Goal: Task Accomplishment & Management: Manage account settings

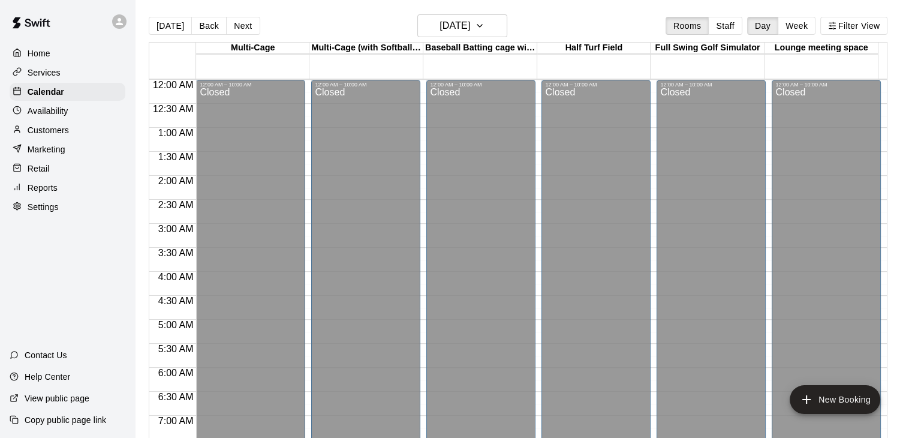
scroll to position [300, 0]
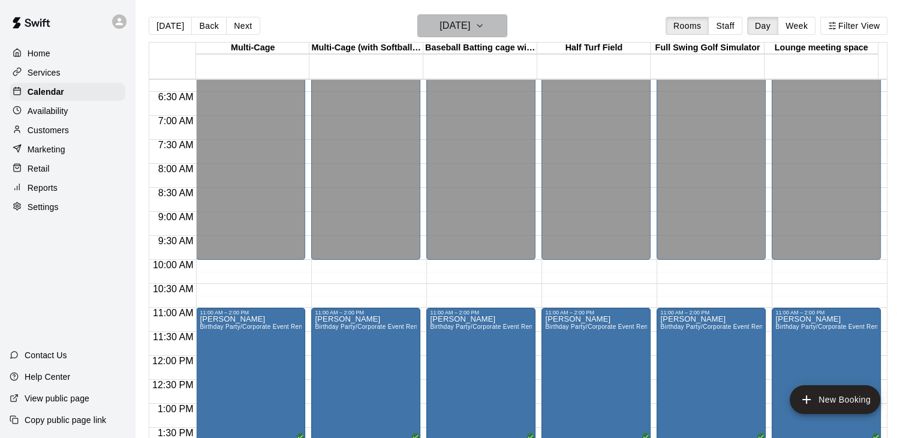
click at [470, 21] on h6 "[DATE]" at bounding box center [455, 25] width 31 height 17
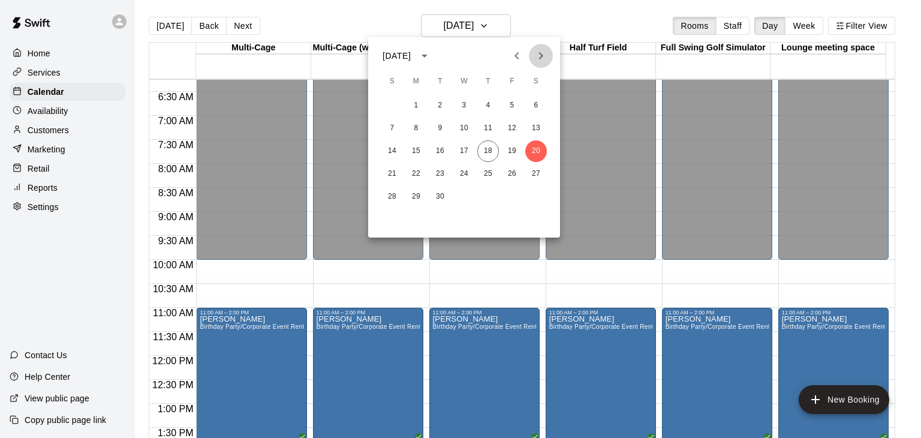
click at [534, 53] on icon "Next month" at bounding box center [541, 56] width 14 height 14
click at [535, 125] on button "11" at bounding box center [536, 129] width 22 height 22
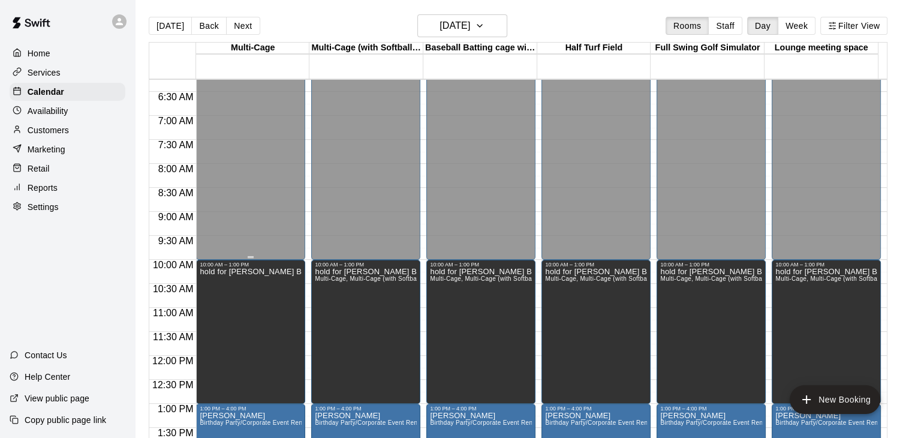
drag, startPoint x: 235, startPoint y: 227, endPoint x: 242, endPoint y: 229, distance: 7.3
click at [236, 227] on div "Closed" at bounding box center [251, 26] width 102 height 476
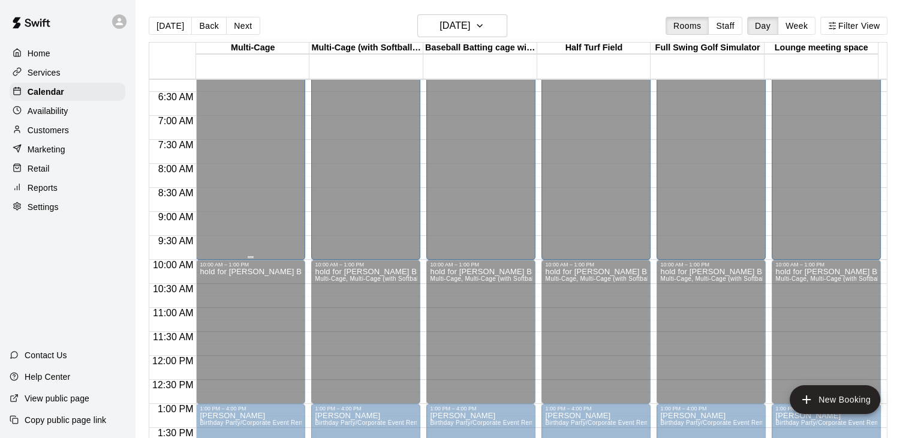
scroll to position [0, 0]
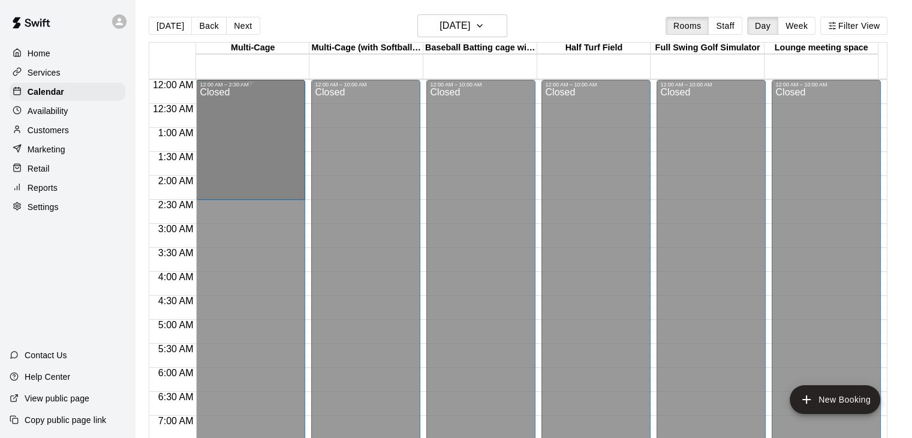
drag, startPoint x: 248, startPoint y: 257, endPoint x: 247, endPoint y: 209, distance: 47.4
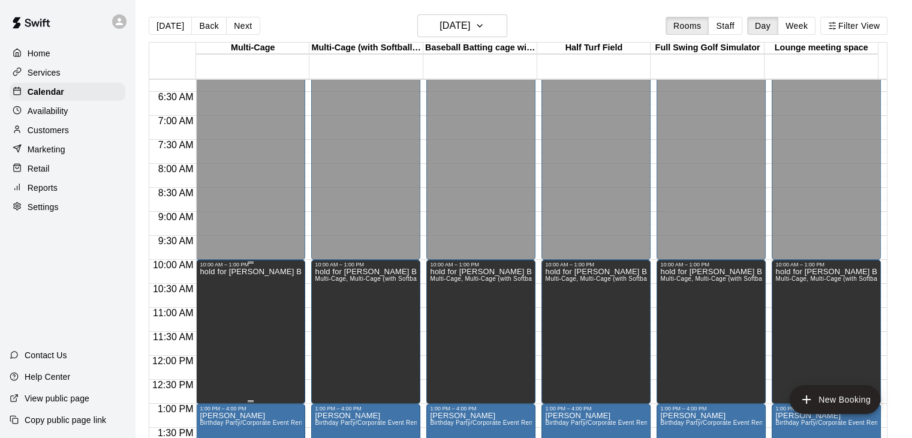
scroll to position [120, 0]
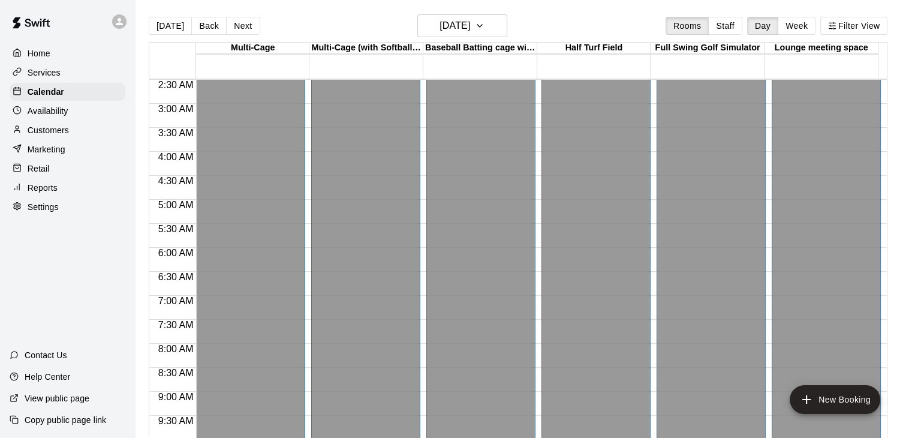
click at [52, 53] on div "Home" at bounding box center [68, 53] width 116 height 18
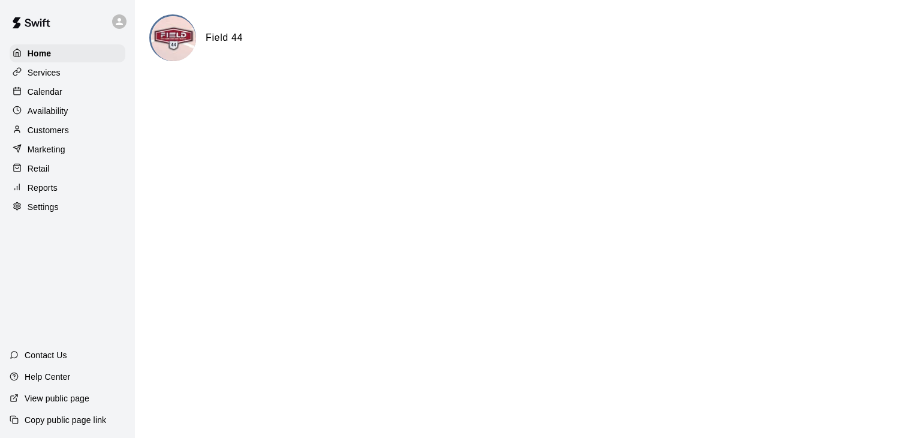
click at [52, 213] on p "Settings" at bounding box center [43, 207] width 31 height 12
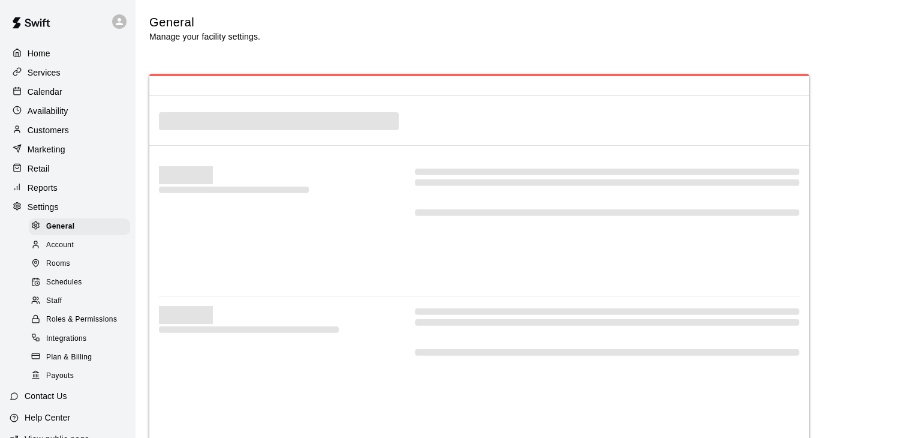
select select "**"
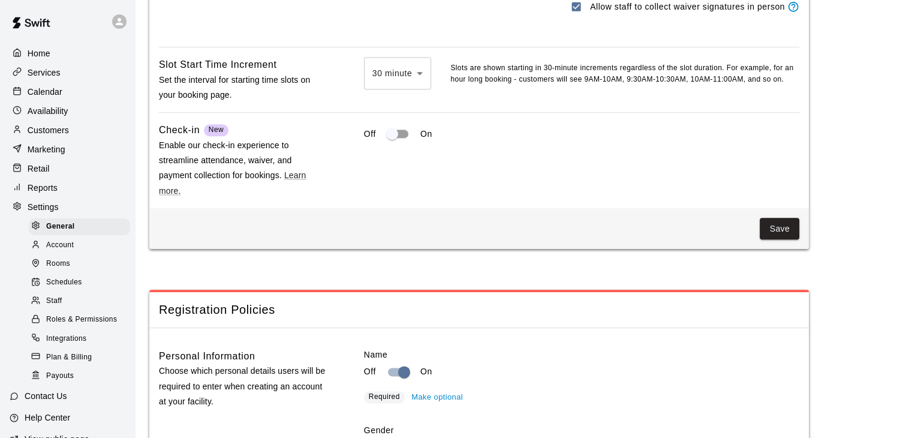
scroll to position [1080, 0]
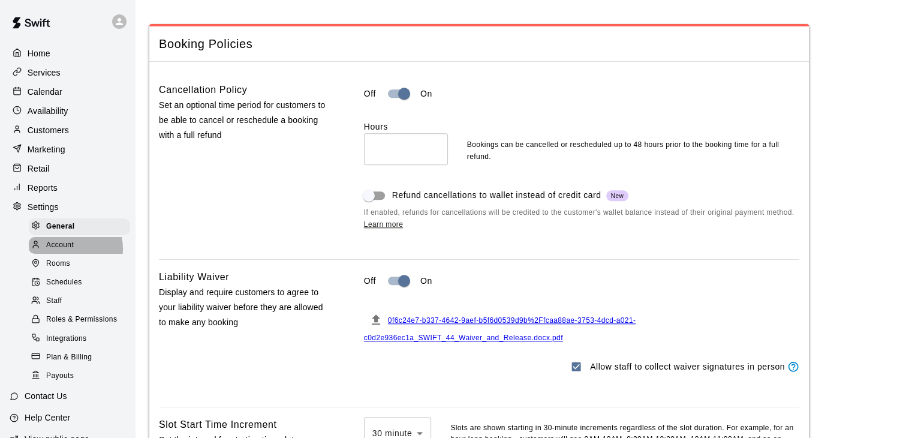
click at [59, 251] on span "Account" at bounding box center [60, 245] width 28 height 12
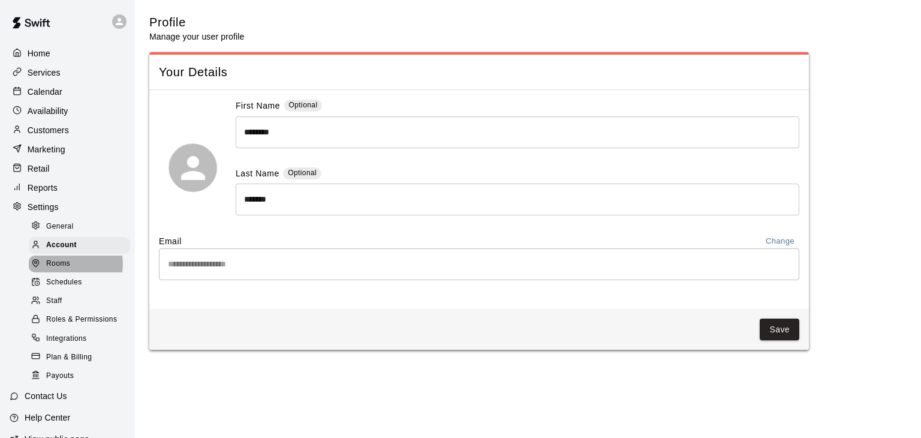
click at [72, 272] on div "Rooms" at bounding box center [79, 264] width 101 height 17
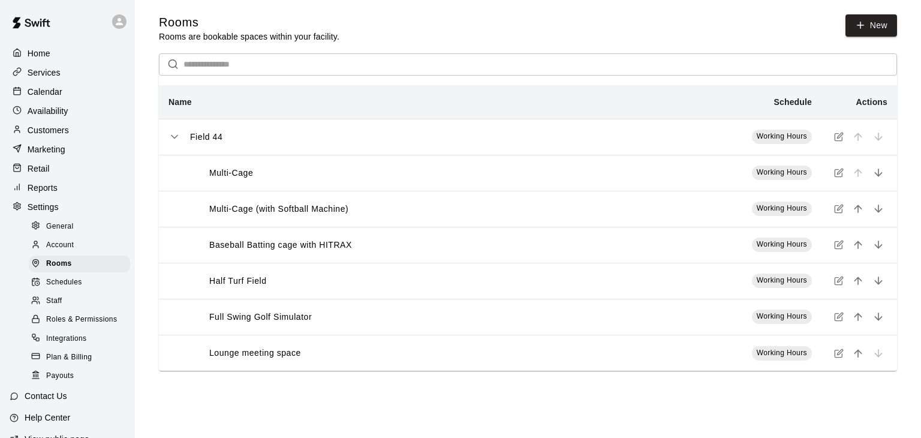
click at [77, 289] on span "Schedules" at bounding box center [64, 283] width 36 height 12
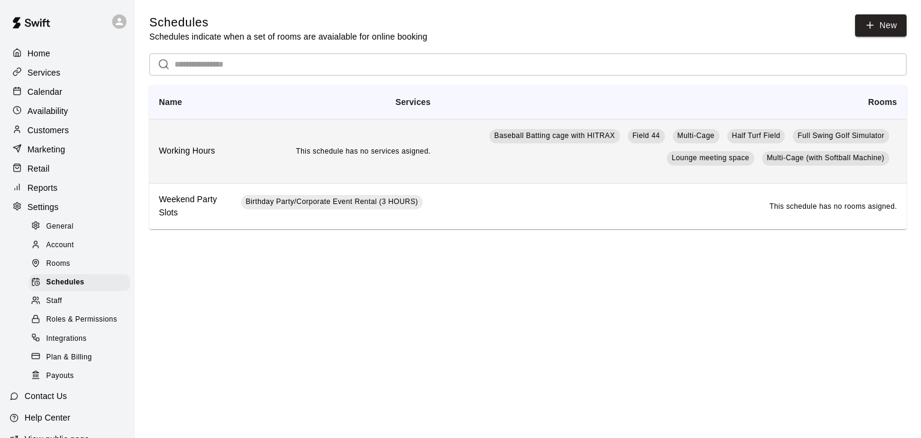
click at [182, 152] on h6 "Working Hours" at bounding box center [190, 151] width 63 height 13
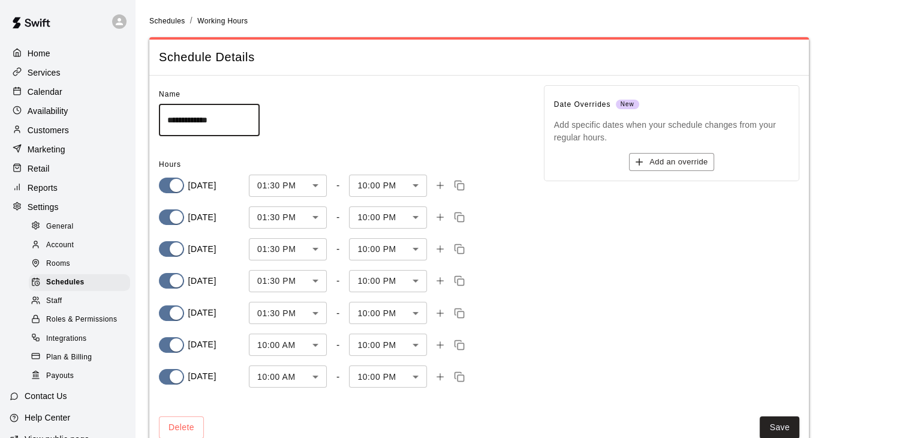
click at [322, 343] on body "**********" at bounding box center [456, 233] width 912 height 467
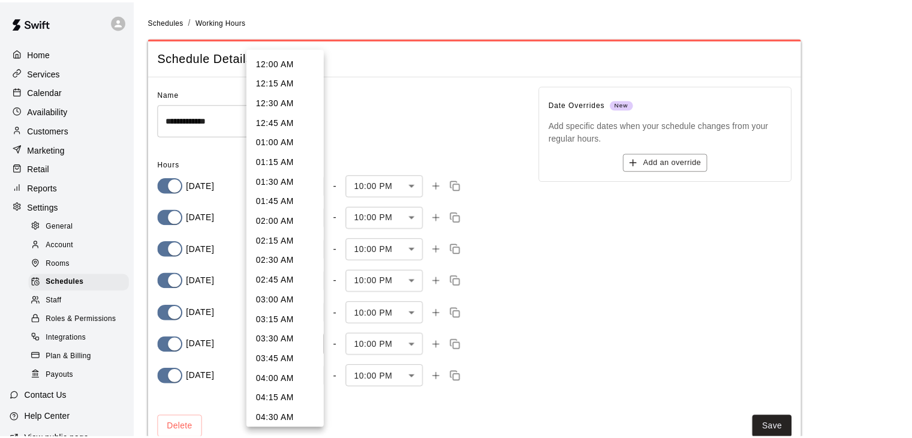
scroll to position [617, 0]
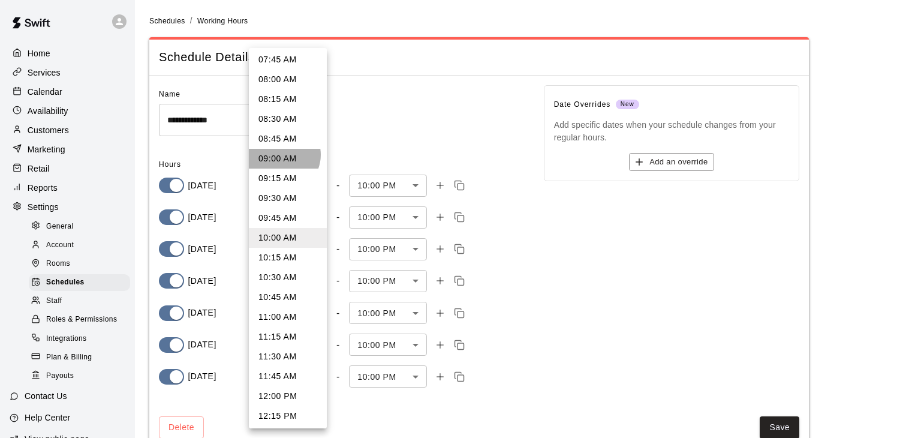
click at [281, 155] on li "09:00 AM" at bounding box center [288, 159] width 78 height 20
type input "***"
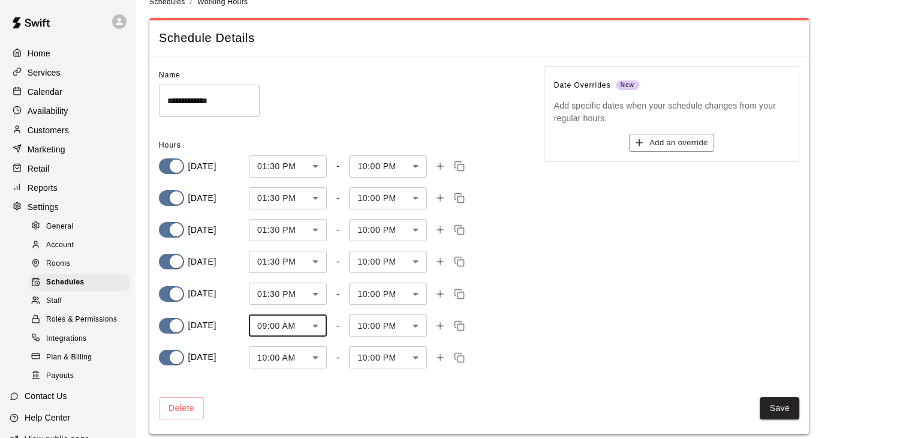
scroll to position [29, 0]
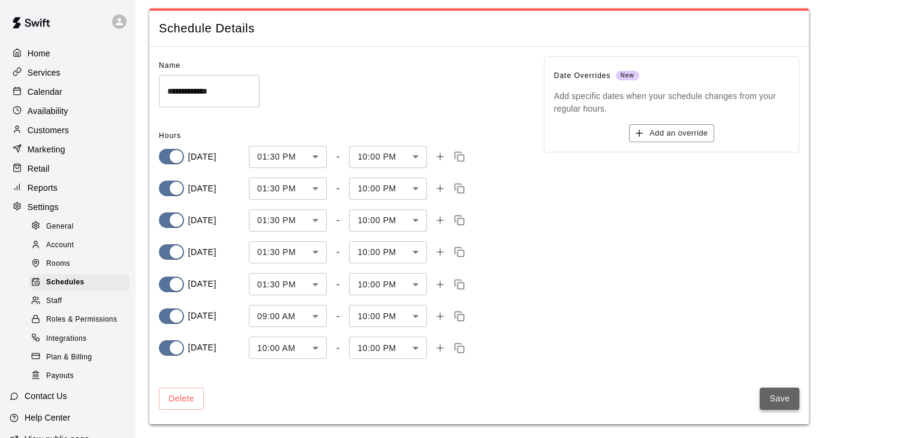
click at [789, 394] on button "Save" at bounding box center [780, 399] width 40 height 22
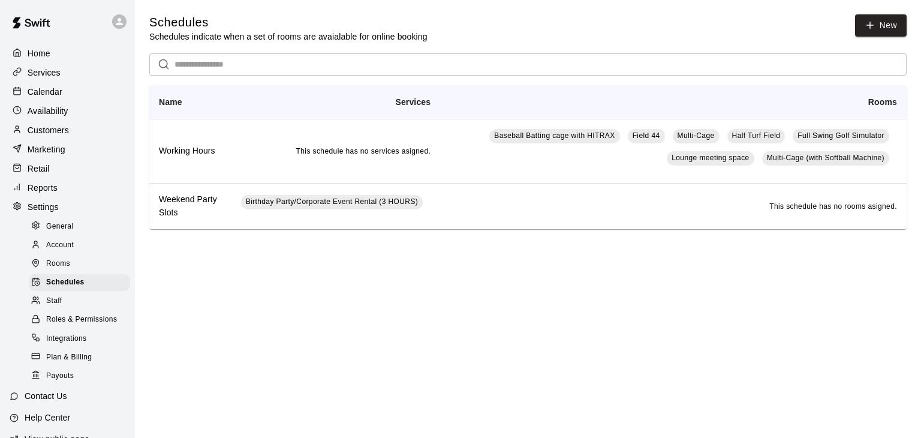
click at [45, 53] on p "Home" at bounding box center [39, 53] width 23 height 12
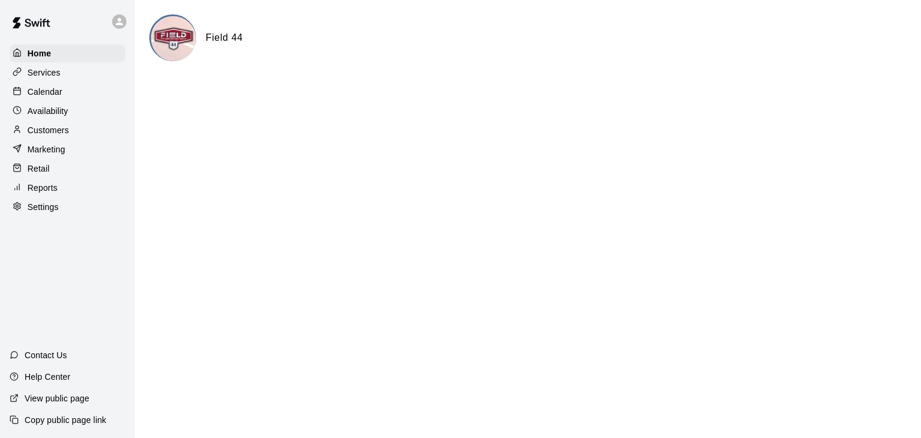
drag, startPoint x: 47, startPoint y: 97, endPoint x: 115, endPoint y: 111, distance: 69.2
click at [48, 97] on p "Calendar" at bounding box center [45, 92] width 35 height 12
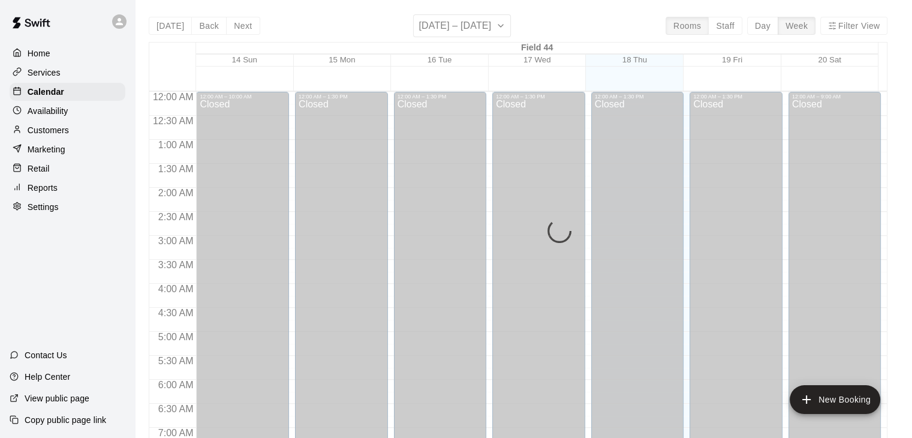
scroll to position [743, 0]
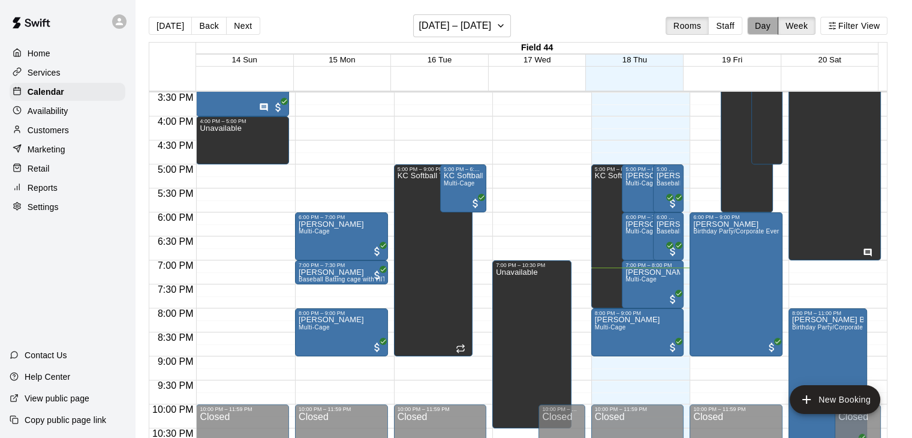
click at [776, 23] on button "Day" at bounding box center [762, 26] width 31 height 18
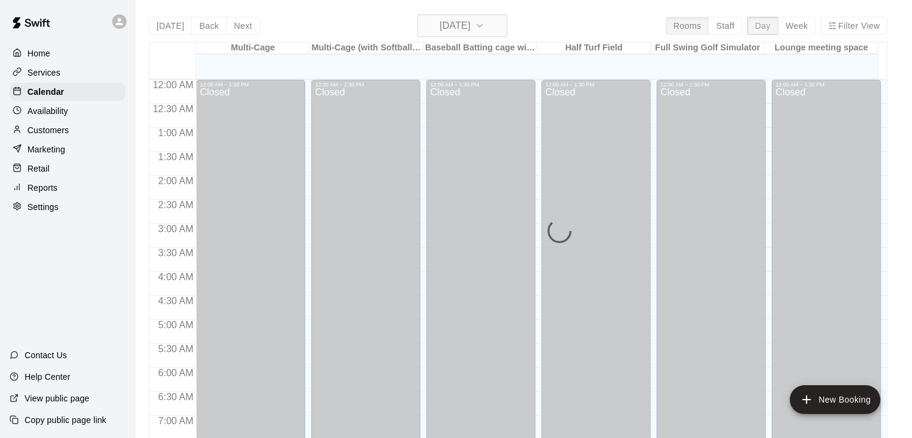
scroll to position [780, 0]
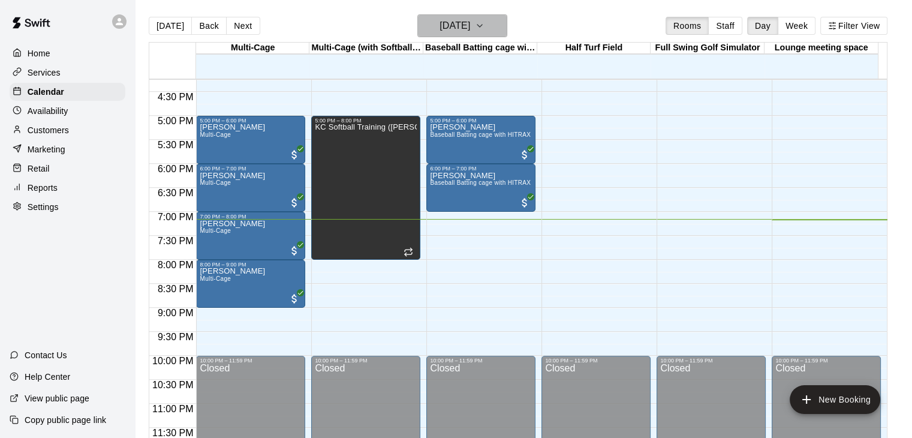
click at [485, 22] on icon "button" at bounding box center [480, 26] width 10 height 14
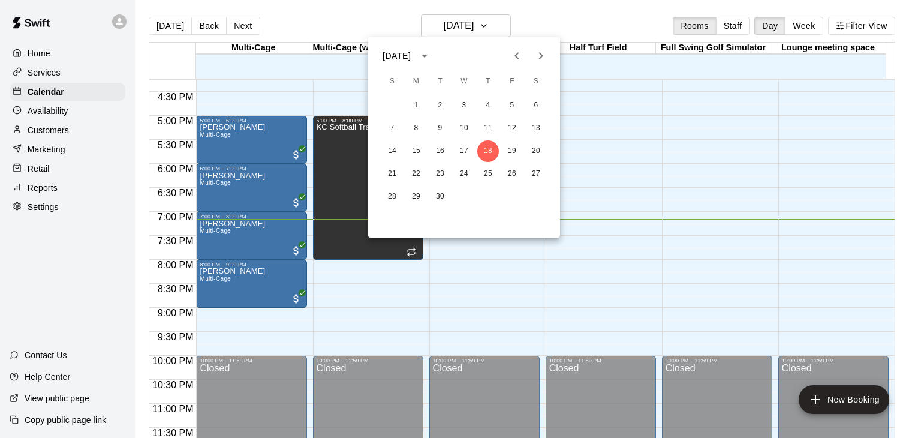
click at [542, 58] on icon "Next month" at bounding box center [541, 56] width 14 height 14
click at [540, 125] on button "11" at bounding box center [536, 129] width 22 height 22
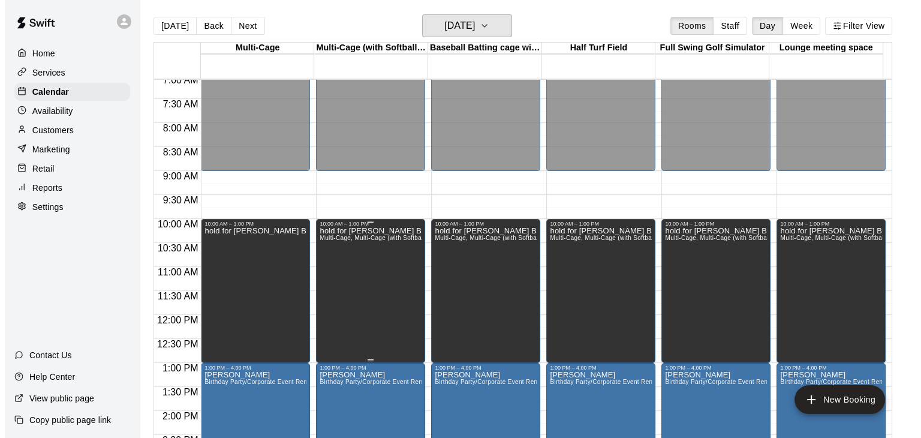
scroll to position [360, 0]
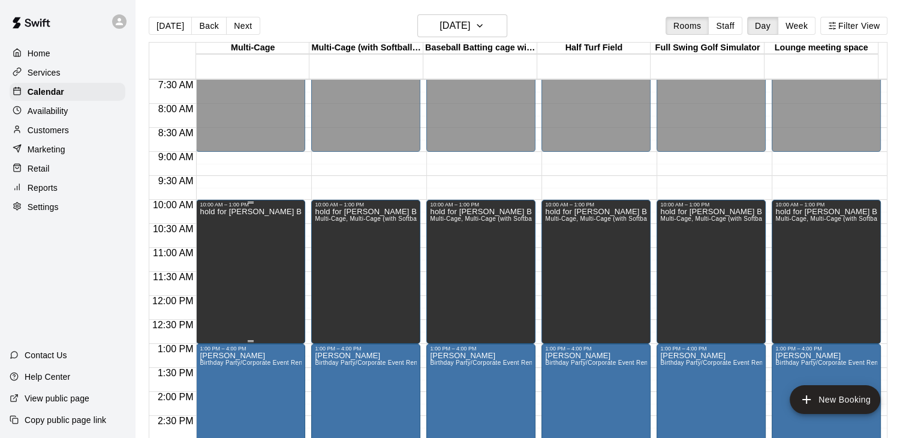
click at [274, 239] on div "hold for [PERSON_NAME] Birthday" at bounding box center [251, 427] width 102 height 438
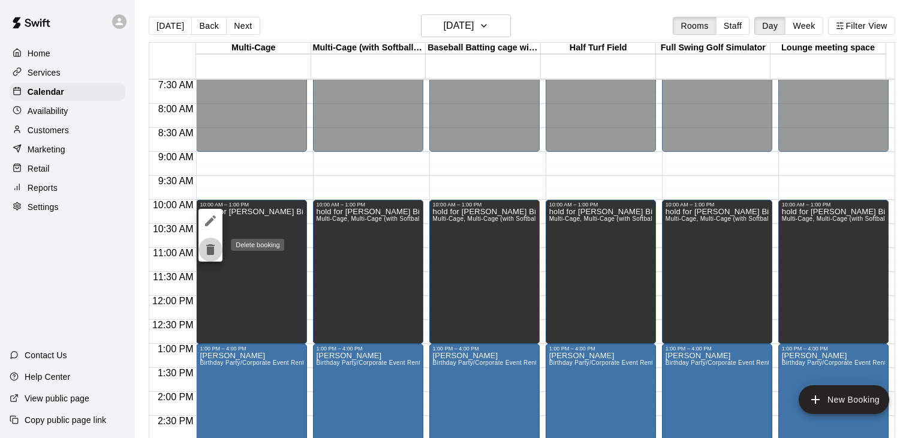
click at [209, 253] on icon "delete" at bounding box center [210, 249] width 8 height 11
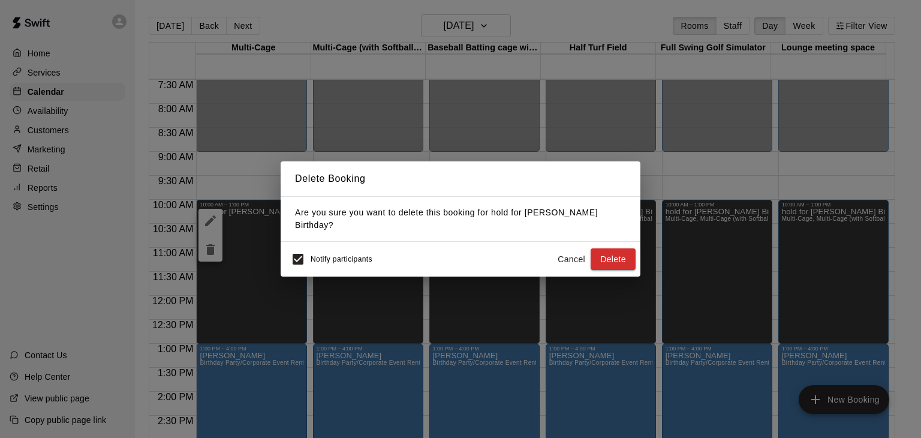
drag, startPoint x: 623, startPoint y: 255, endPoint x: 605, endPoint y: 250, distance: 18.6
click at [623, 255] on button "Delete" at bounding box center [613, 259] width 45 height 22
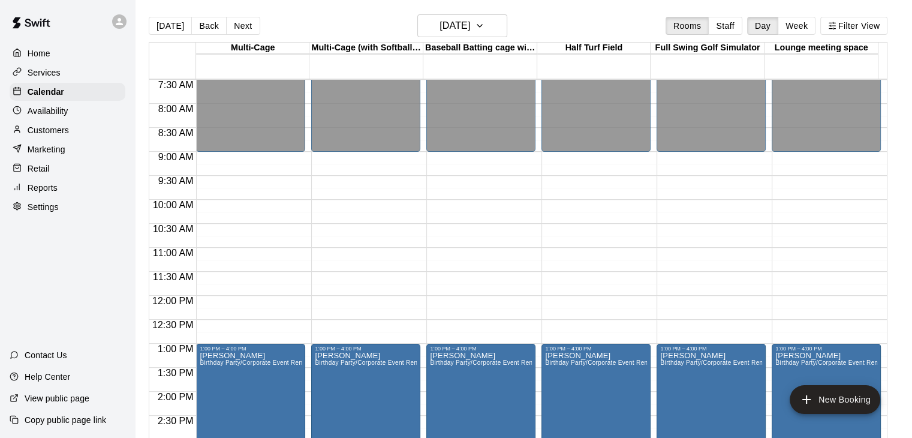
click at [209, 155] on div "12:00 AM – 9:00 AM Closed 1:00 PM – 4:00 PM [PERSON_NAME] Birthday Party/Corpor…" at bounding box center [250, 296] width 109 height 1152
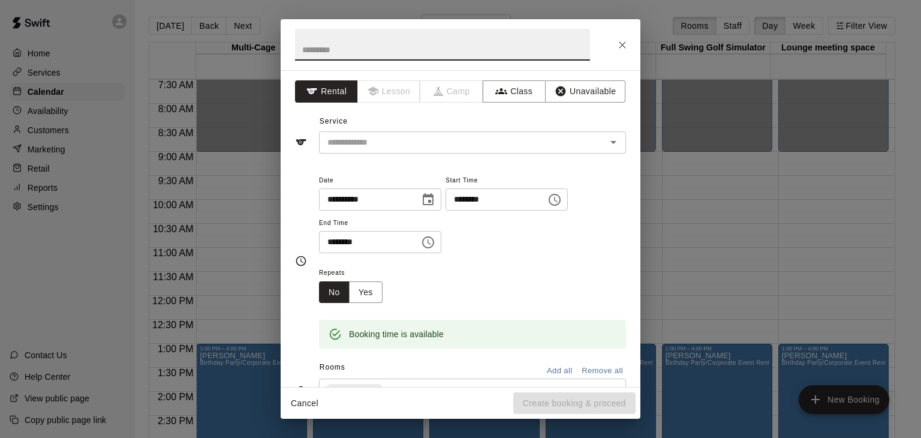
type input "*"
type input "**********"
click at [388, 140] on input "text" at bounding box center [455, 142] width 265 height 15
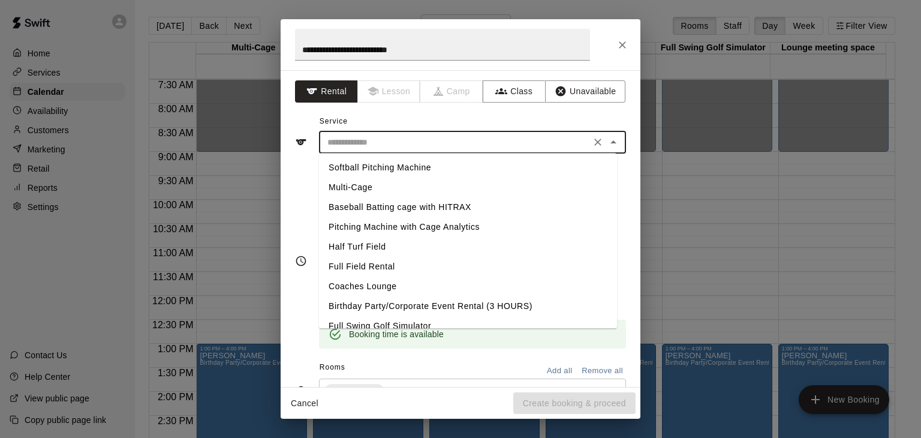
scroll to position [12, 0]
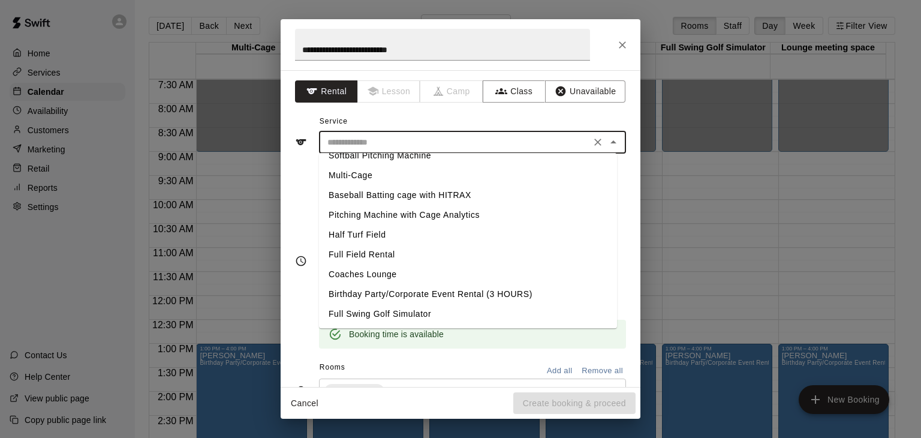
click at [391, 289] on li "Birthday Party/Corporate Event Rental (3 HOURS)" at bounding box center [468, 294] width 298 height 20
type input "**********"
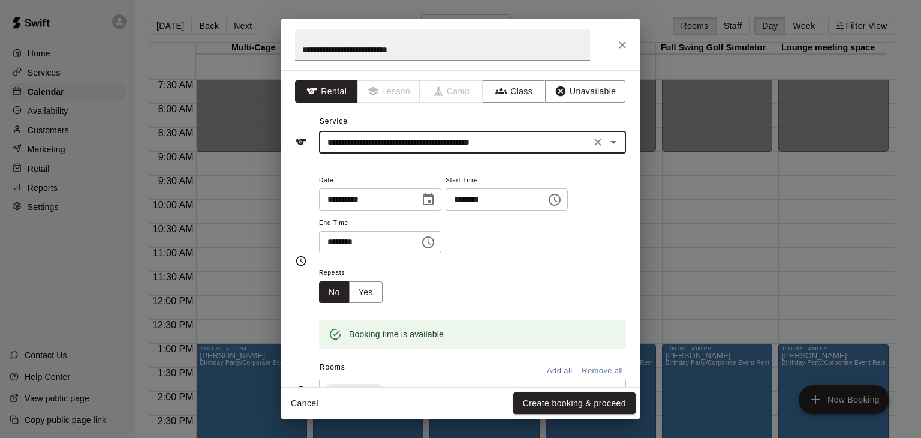
click at [436, 242] on icon "Choose time, selected time is 9:30 AM" at bounding box center [428, 242] width 14 height 14
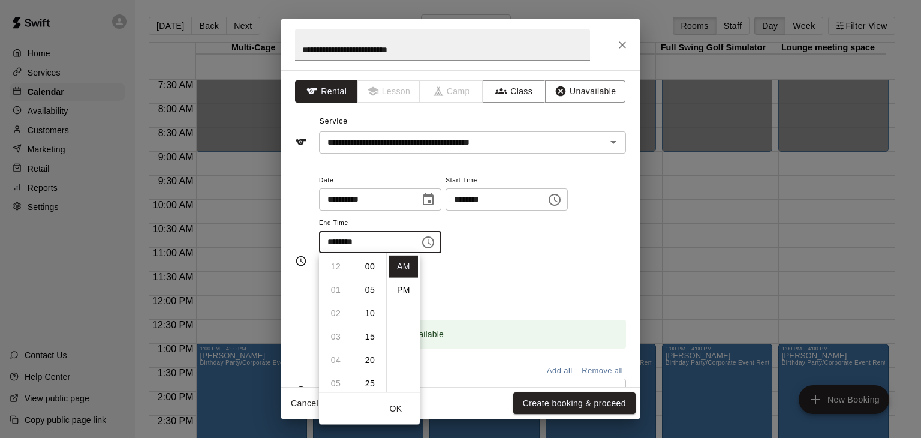
scroll to position [140, 0]
click at [403, 281] on li "PM" at bounding box center [403, 290] width 29 height 22
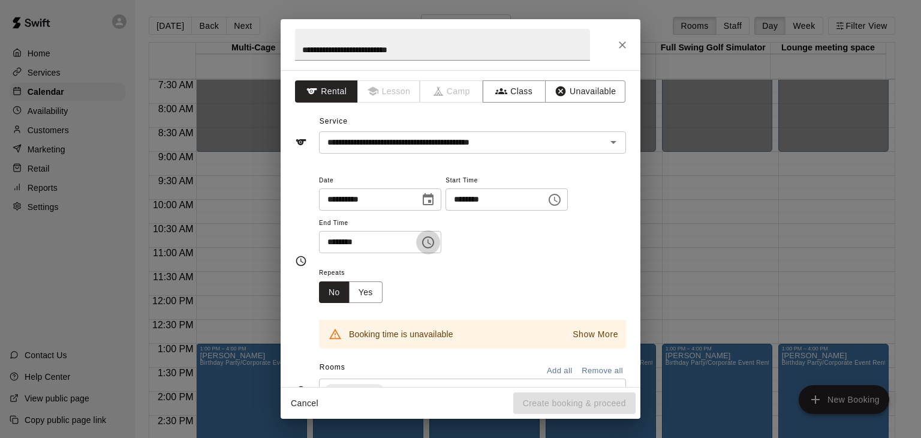
click at [436, 241] on icon "Choose time, selected time is 9:30 PM" at bounding box center [428, 242] width 14 height 14
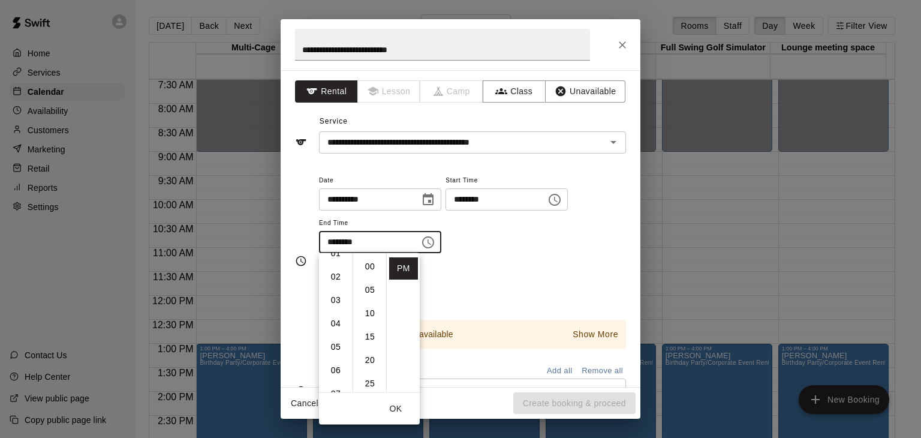
scroll to position [0, 0]
click at [335, 261] on li "12" at bounding box center [336, 267] width 29 height 22
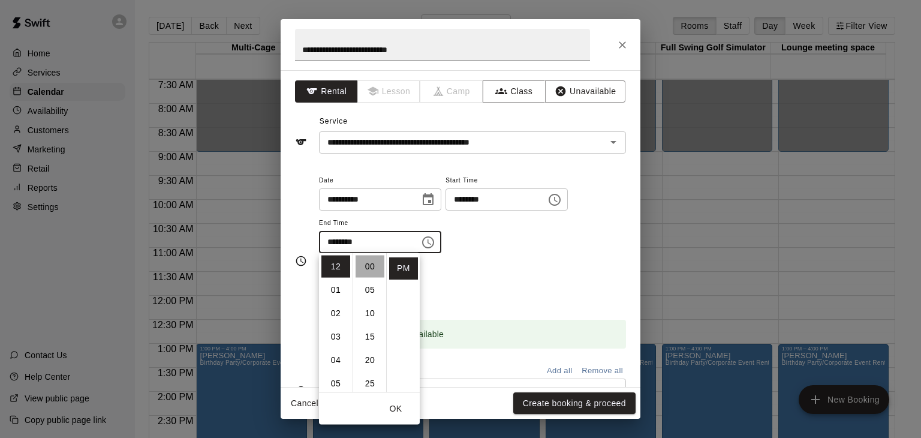
click at [362, 263] on li "00" at bounding box center [370, 267] width 29 height 22
type input "********"
click at [554, 285] on div "Repeats No Yes" at bounding box center [472, 284] width 307 height 38
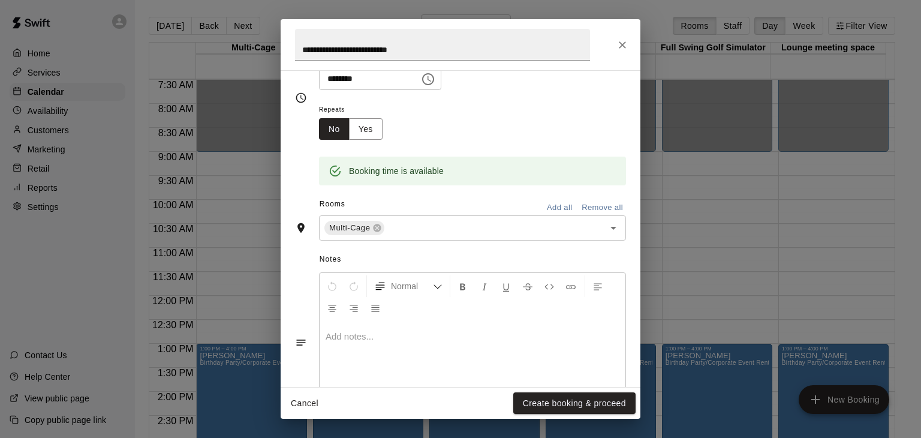
scroll to position [180, 0]
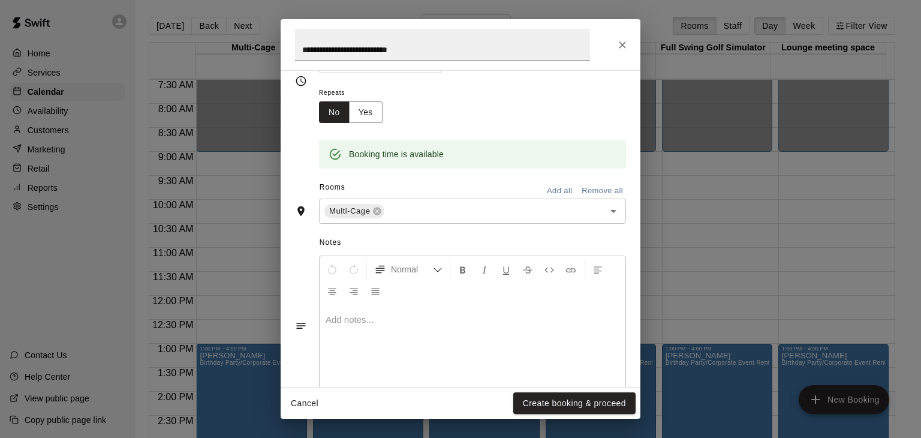
click at [551, 193] on button "Add all" at bounding box center [559, 191] width 38 height 19
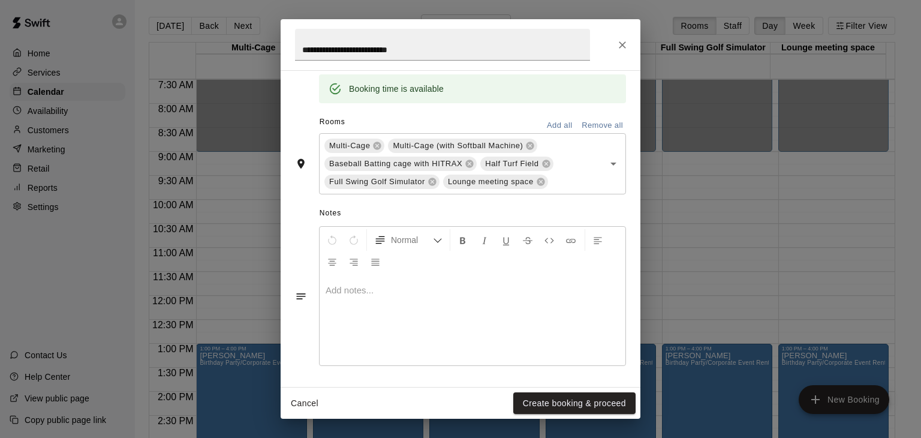
scroll to position [246, 0]
drag, startPoint x: 412, startPoint y: 304, endPoint x: 398, endPoint y: 296, distance: 15.6
click at [410, 304] on div at bounding box center [473, 320] width 306 height 90
click at [571, 403] on button "Create booking & proceed" at bounding box center [574, 403] width 122 height 22
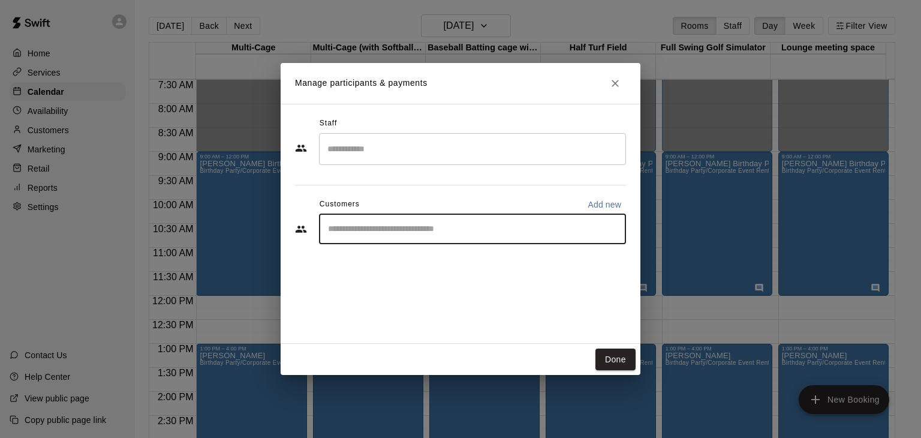
click at [370, 233] on input "Start typing to search customers..." at bounding box center [473, 229] width 296 height 12
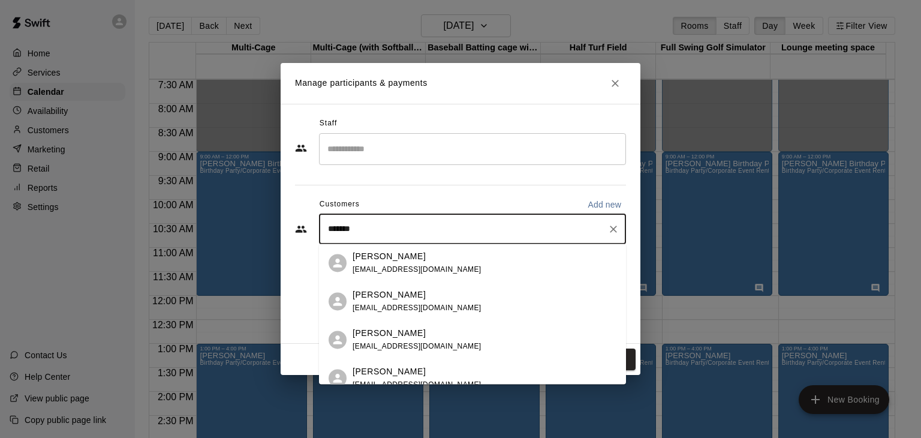
type input "********"
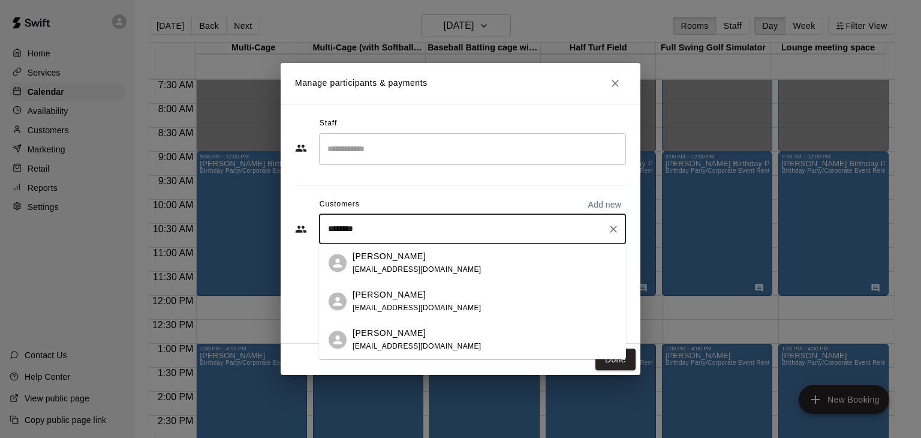
click at [418, 346] on span "[EMAIL_ADDRESS][DOMAIN_NAME]" at bounding box center [417, 346] width 129 height 8
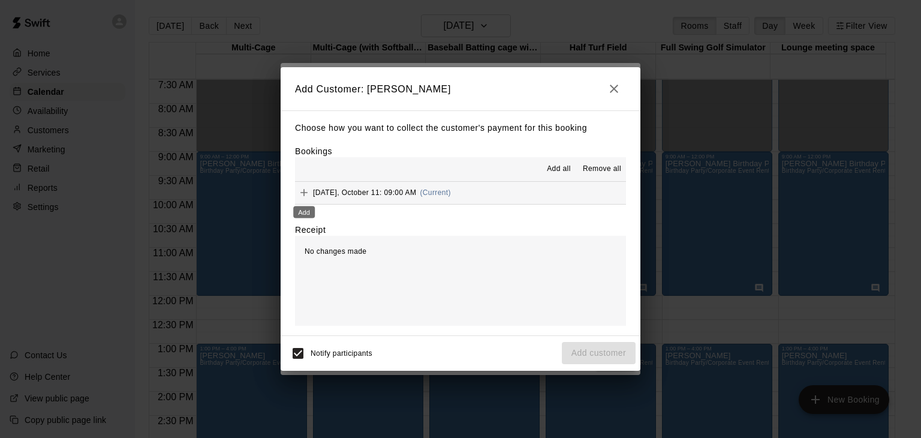
click at [305, 194] on icon "Add" at bounding box center [304, 192] width 7 height 7
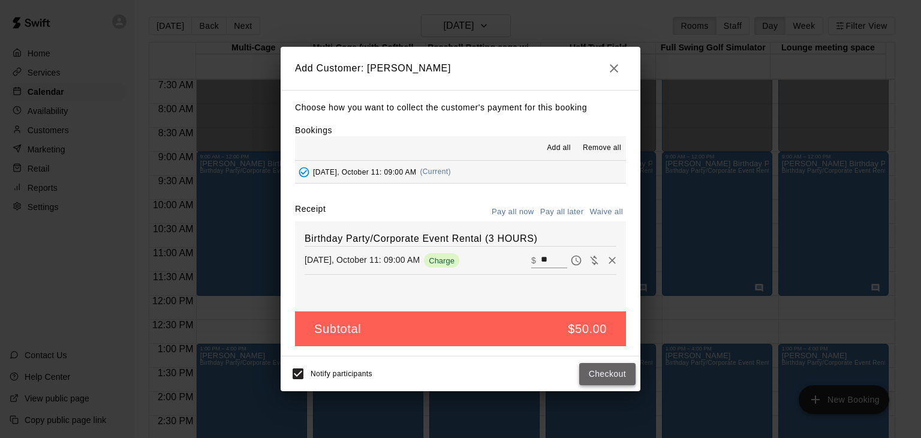
click at [602, 375] on button "Checkout" at bounding box center [607, 374] width 56 height 22
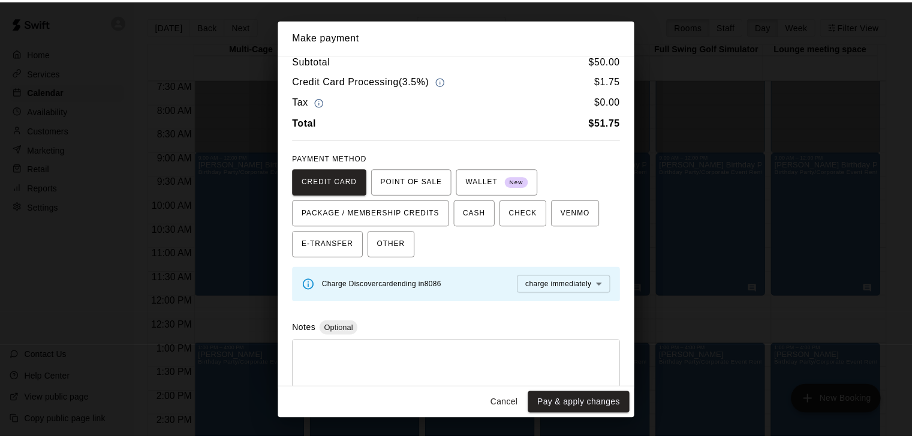
scroll to position [31, 0]
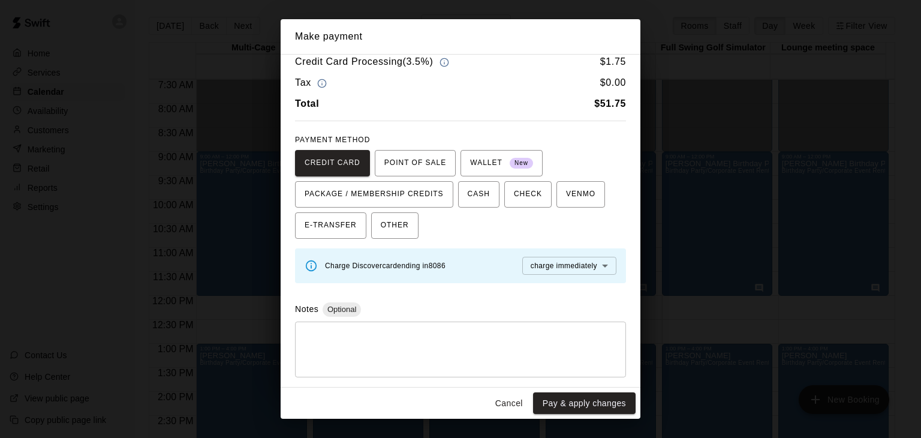
click at [598, 402] on button "Pay & apply changes" at bounding box center [584, 403] width 103 height 22
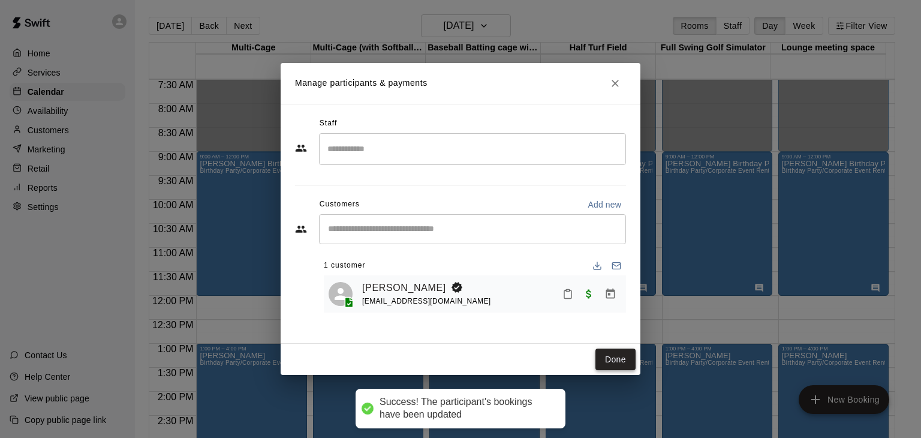
click at [616, 359] on button "Done" at bounding box center [616, 360] width 40 height 22
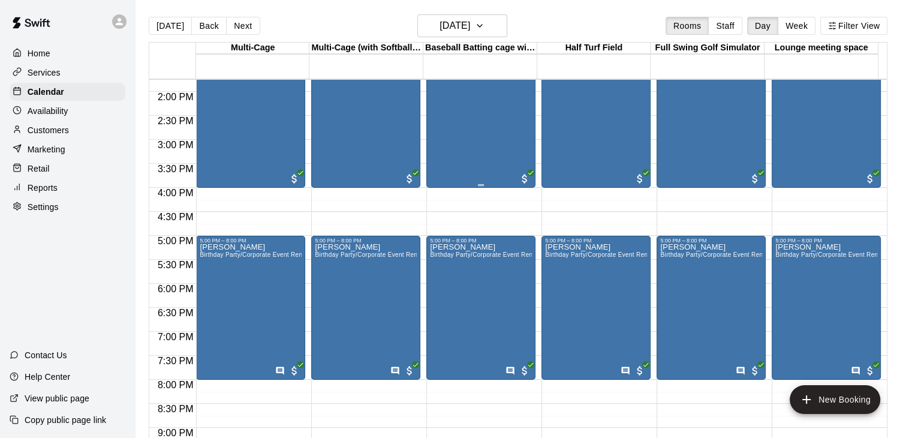
scroll to position [360, 0]
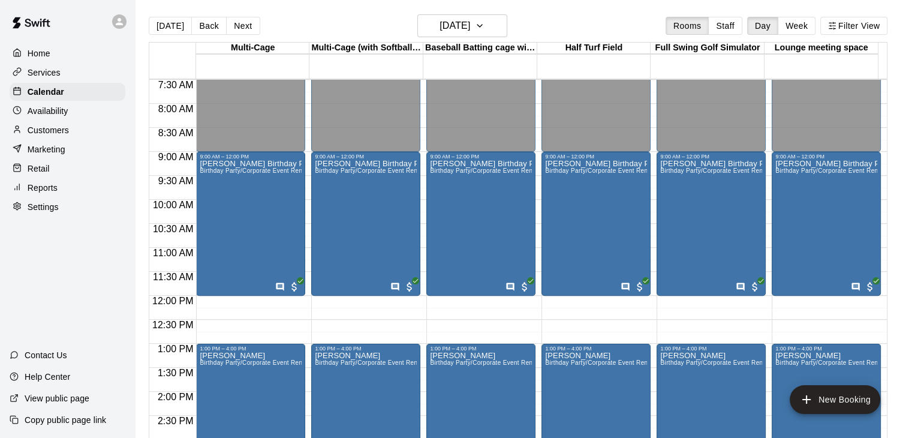
click at [194, 224] on span "10:30 AM" at bounding box center [173, 229] width 47 height 10
click at [240, 215] on div "[PERSON_NAME] Birthday Party Birthday Party/Corporate Event Rental (3 HOURS)" at bounding box center [251, 379] width 102 height 438
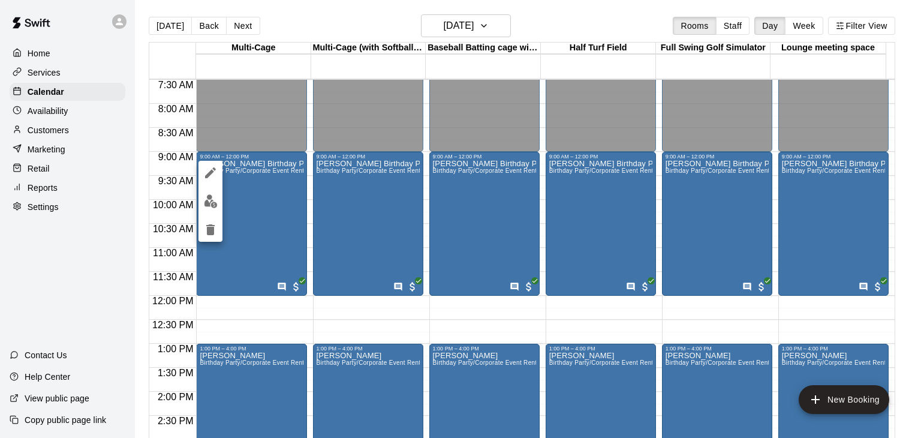
click at [488, 26] on div at bounding box center [460, 219] width 921 height 438
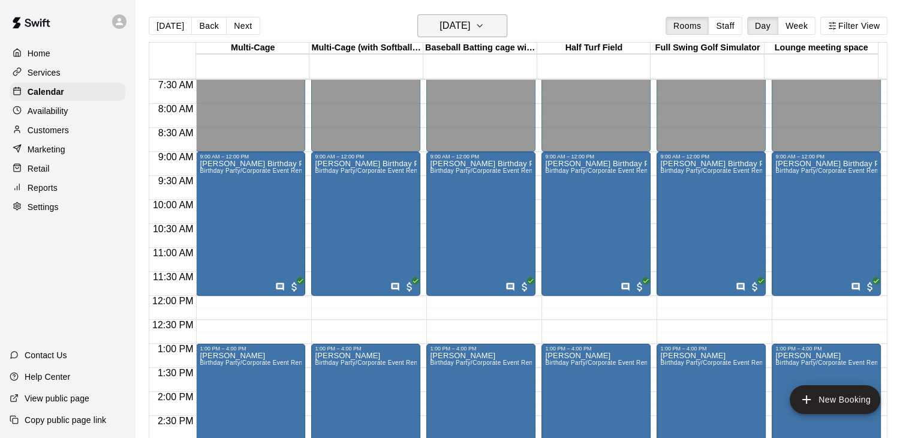
click at [494, 25] on button "[DATE]" at bounding box center [463, 25] width 90 height 23
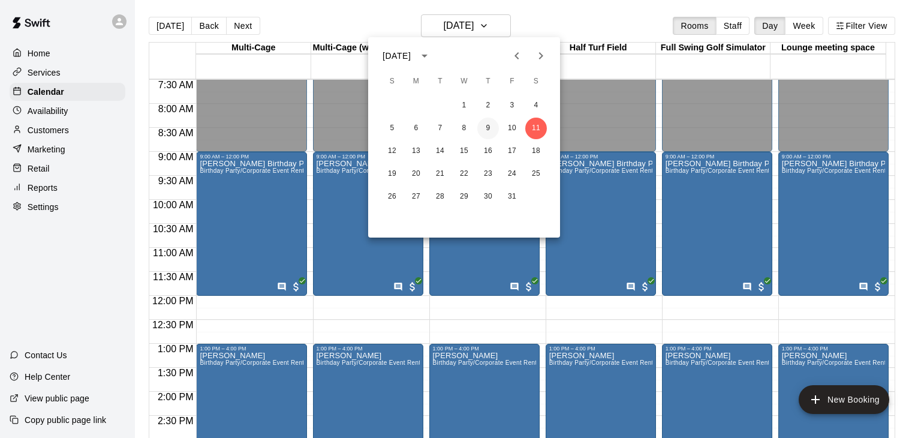
click at [487, 127] on button "9" at bounding box center [488, 129] width 22 height 22
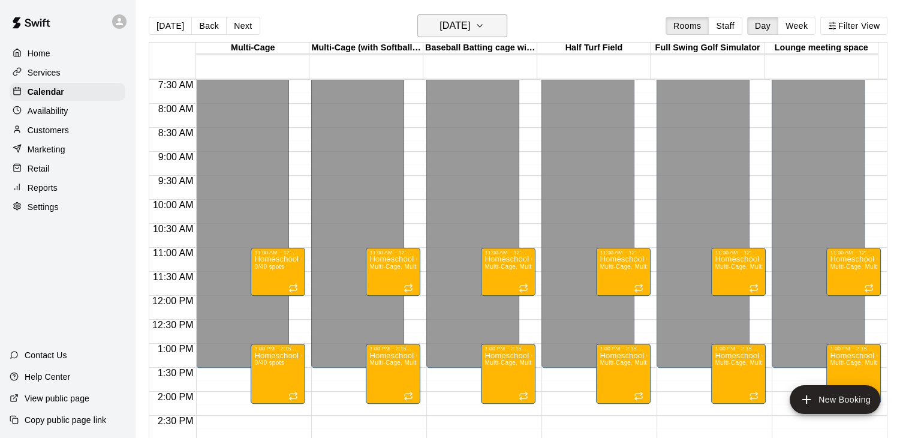
click at [485, 24] on icon "button" at bounding box center [480, 26] width 10 height 14
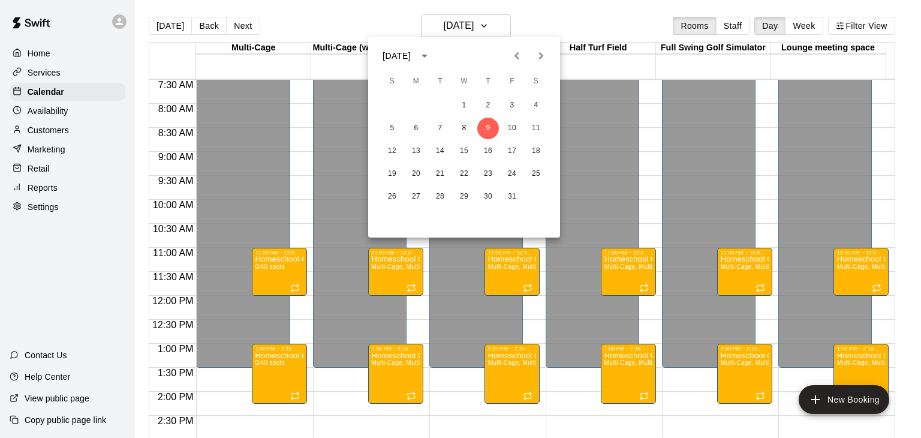
click at [519, 56] on icon "Previous month" at bounding box center [517, 56] width 14 height 14
click at [542, 55] on icon "Next month" at bounding box center [541, 55] width 4 height 7
click at [486, 152] on button "18" at bounding box center [488, 151] width 22 height 22
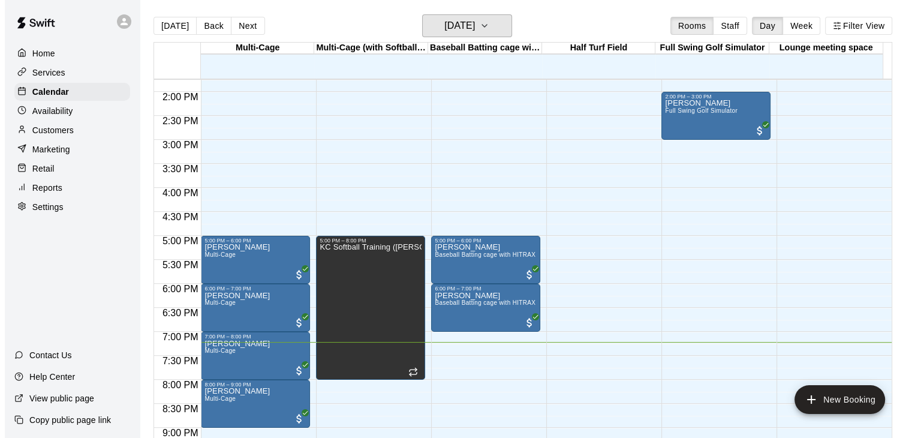
scroll to position [780, 0]
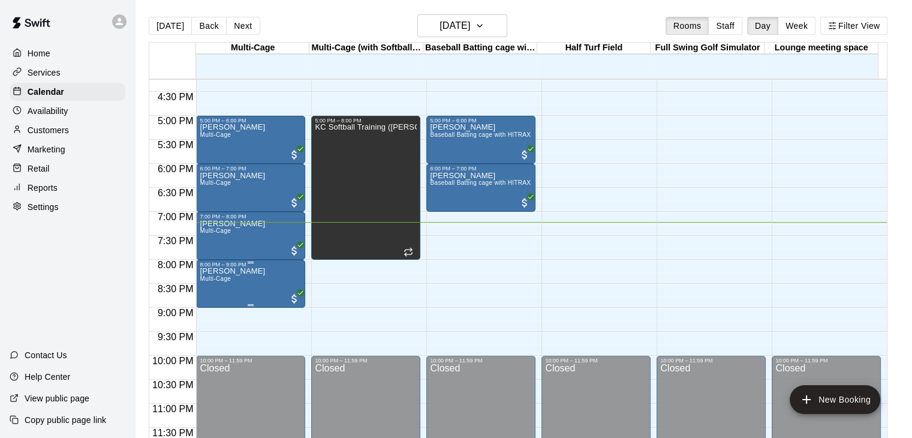
click at [241, 271] on p "[PERSON_NAME]" at bounding box center [232, 271] width 65 height 0
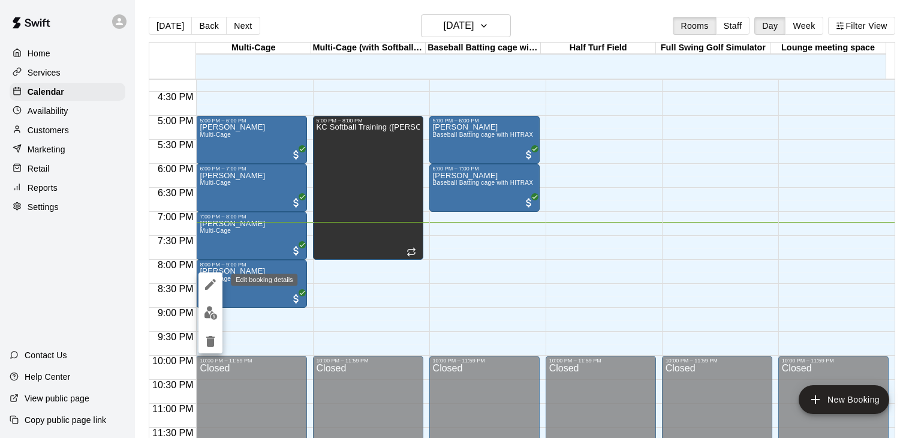
click at [218, 284] on button "edit" at bounding box center [211, 284] width 24 height 24
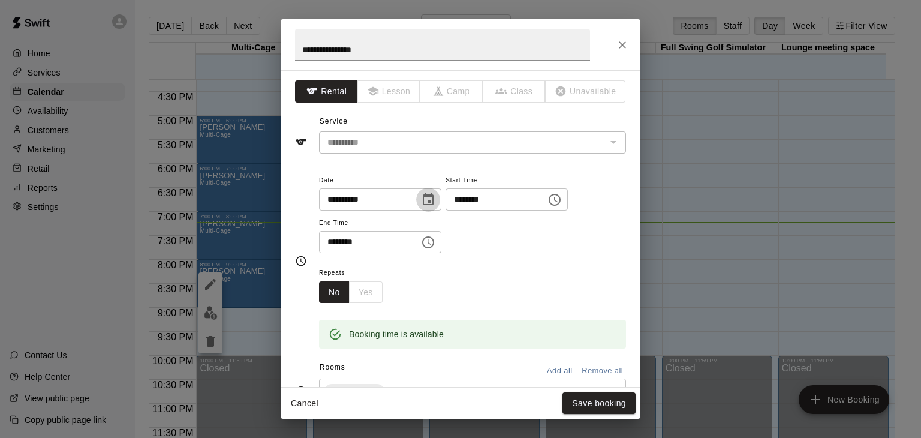
click at [436, 197] on icon "Choose date, selected date is Sep 18, 2025" at bounding box center [428, 200] width 14 height 14
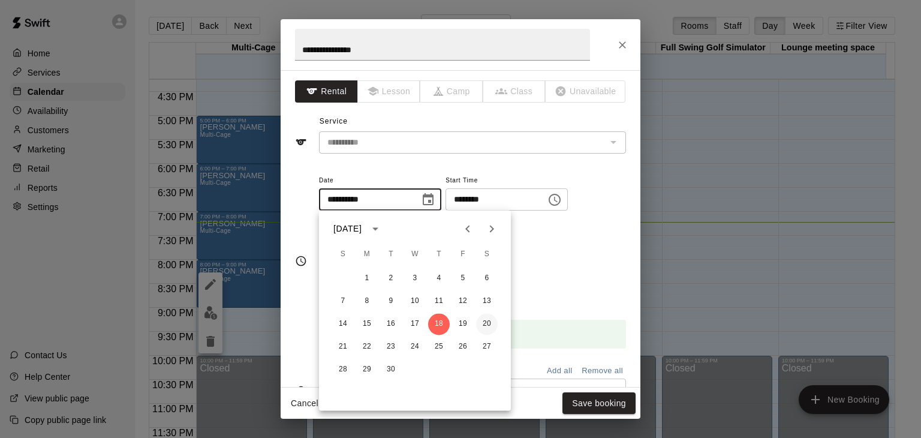
click at [486, 325] on button "20" at bounding box center [487, 324] width 22 height 22
type input "**********"
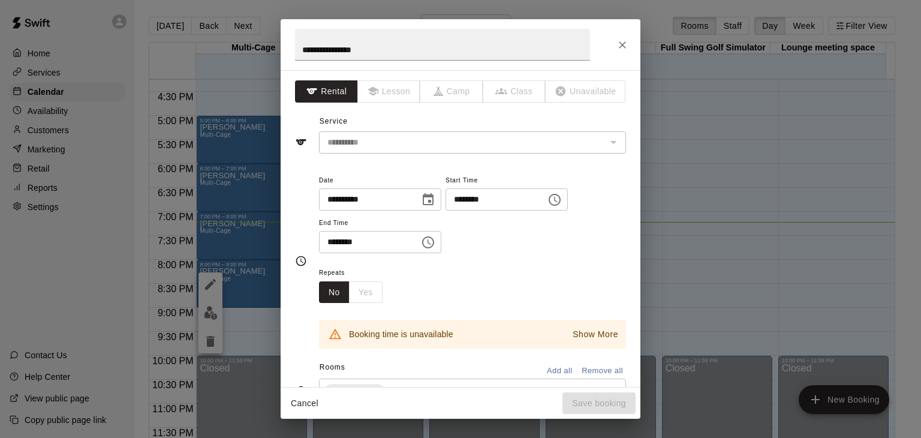
click at [562, 200] on icon "Choose time, selected time is 8:00 PM" at bounding box center [555, 200] width 14 height 14
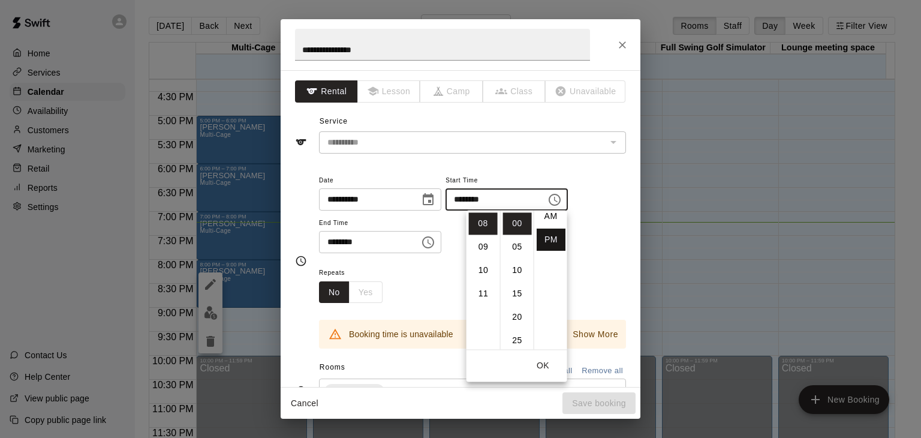
scroll to position [0, 0]
click at [552, 224] on li "AM" at bounding box center [551, 223] width 29 height 22
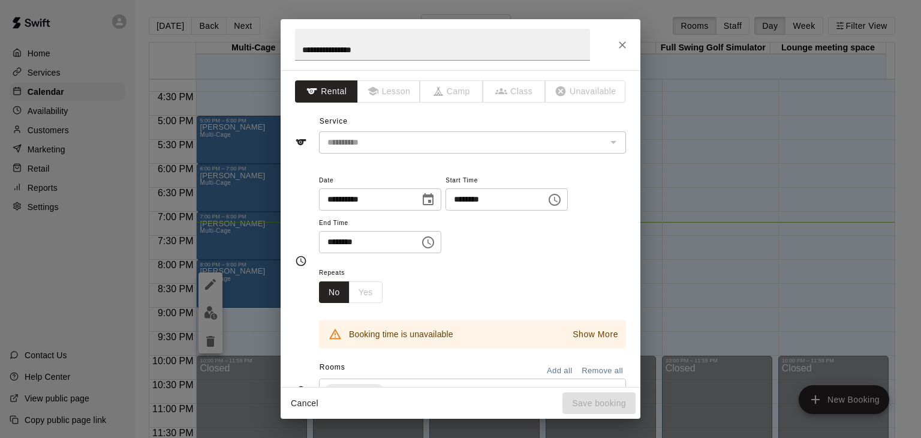
click at [506, 198] on input "********" at bounding box center [492, 199] width 92 height 22
click at [562, 199] on icon "Choose time, selected time is 8:00 AM" at bounding box center [555, 200] width 14 height 14
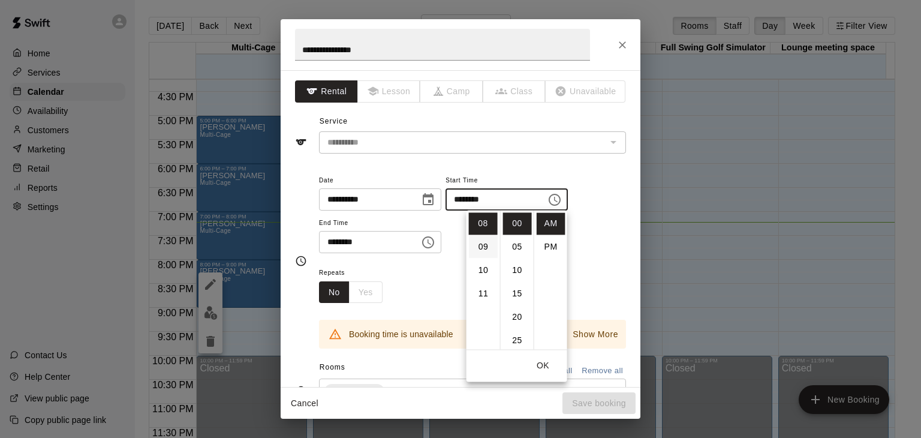
click at [483, 247] on li "09" at bounding box center [483, 247] width 29 height 22
type input "********"
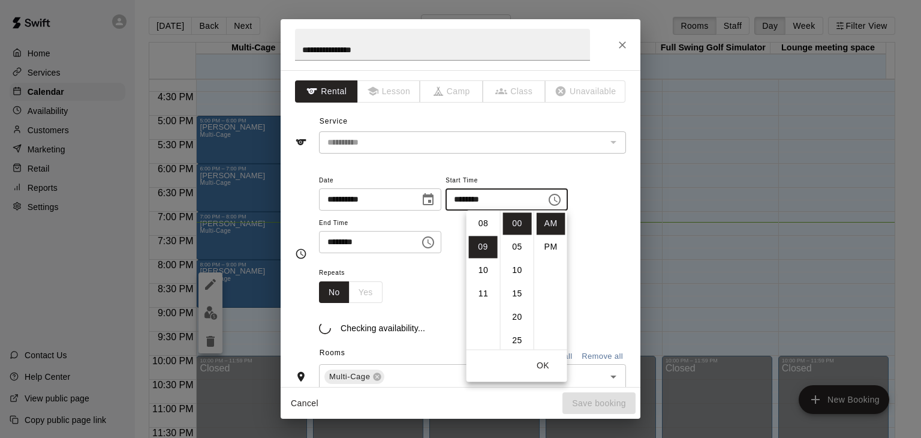
scroll to position [211, 0]
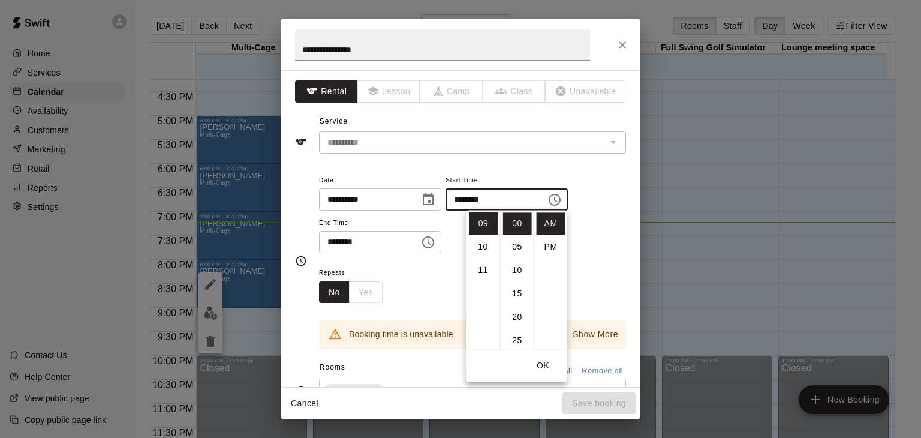
click at [415, 274] on div "Repeats No Yes" at bounding box center [472, 284] width 307 height 38
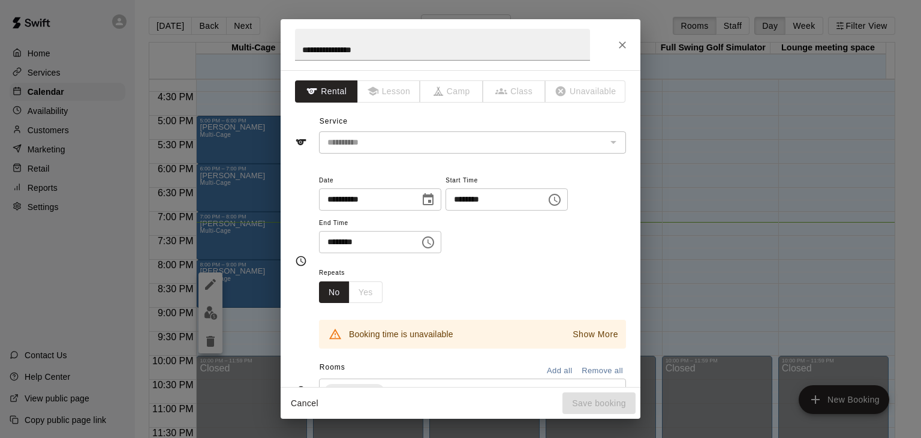
click at [431, 242] on icon "Choose time, selected time is 9:00 PM" at bounding box center [430, 241] width 4 height 5
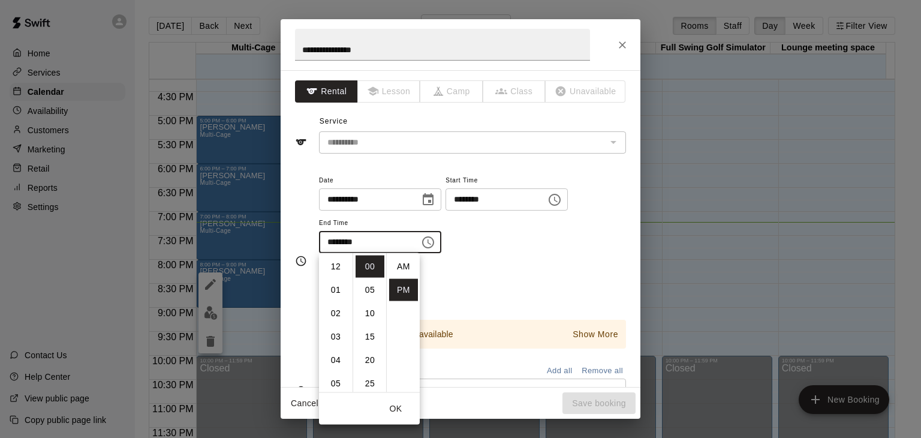
scroll to position [22, 0]
click at [330, 289] on li "10" at bounding box center [336, 290] width 29 height 22
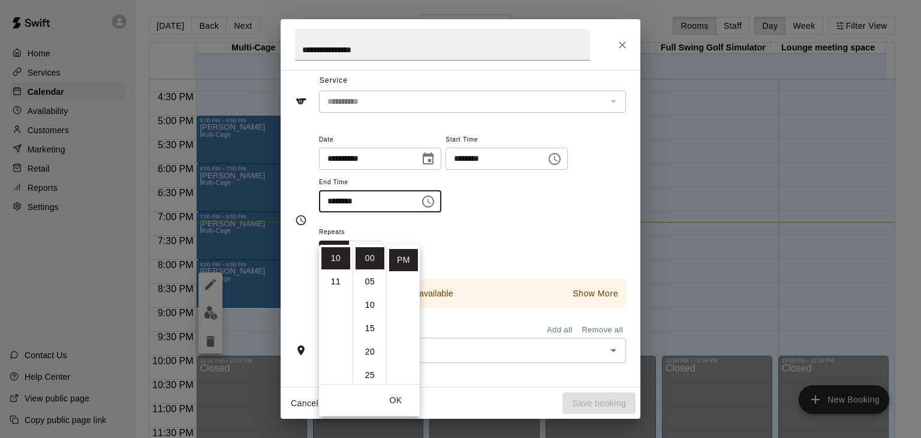
scroll to position [120, 0]
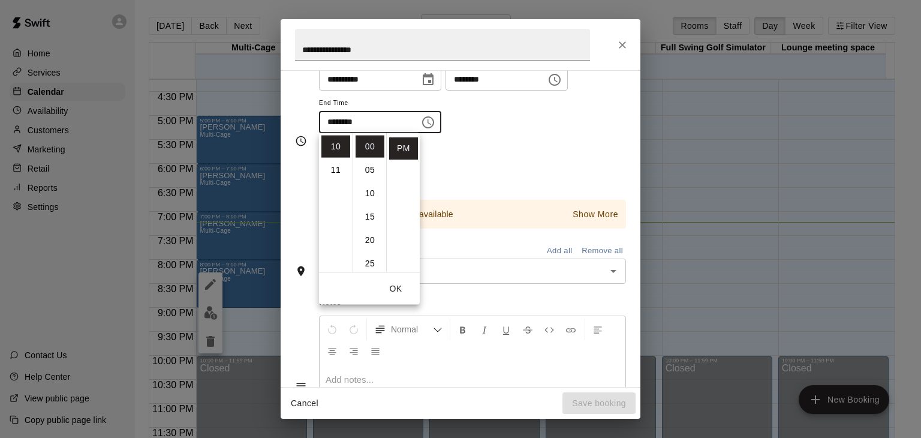
click at [491, 151] on div "Repeats No Yes" at bounding box center [472, 164] width 307 height 38
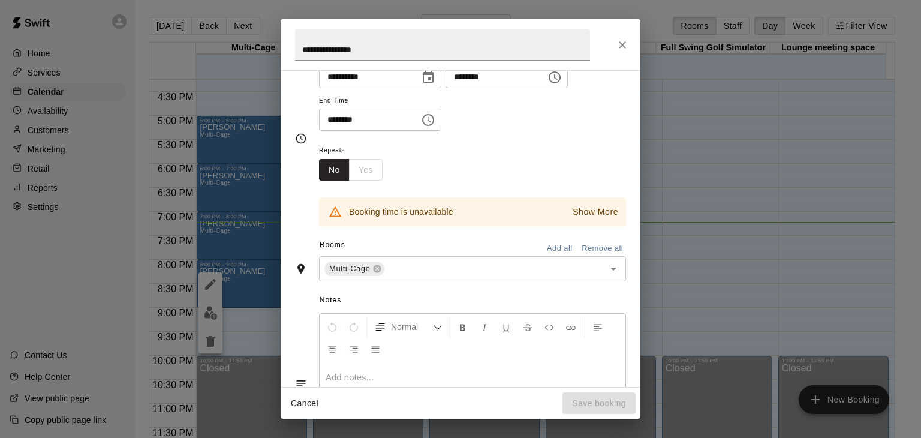
scroll to position [0, 0]
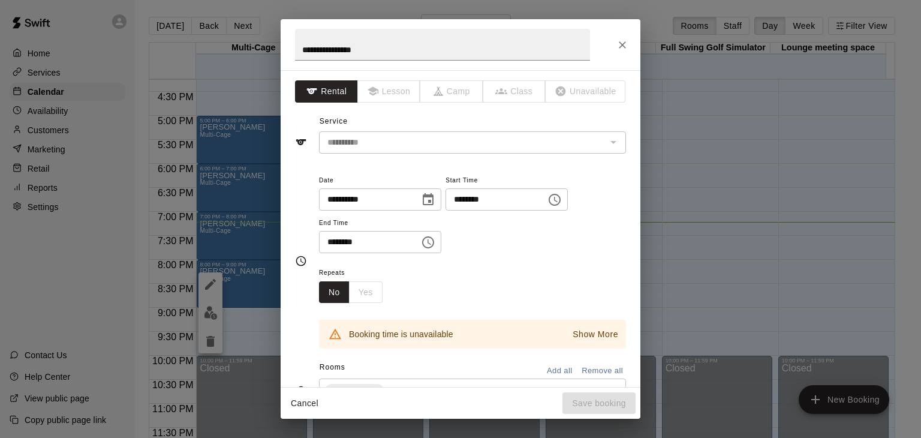
click at [436, 243] on icon "Choose time, selected time is 10:00 PM" at bounding box center [428, 242] width 14 height 14
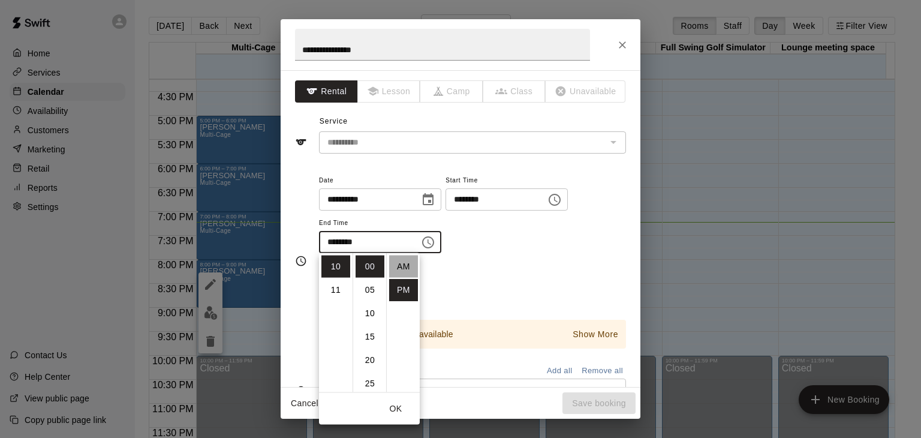
click at [401, 266] on li "AM" at bounding box center [403, 267] width 29 height 22
type input "********"
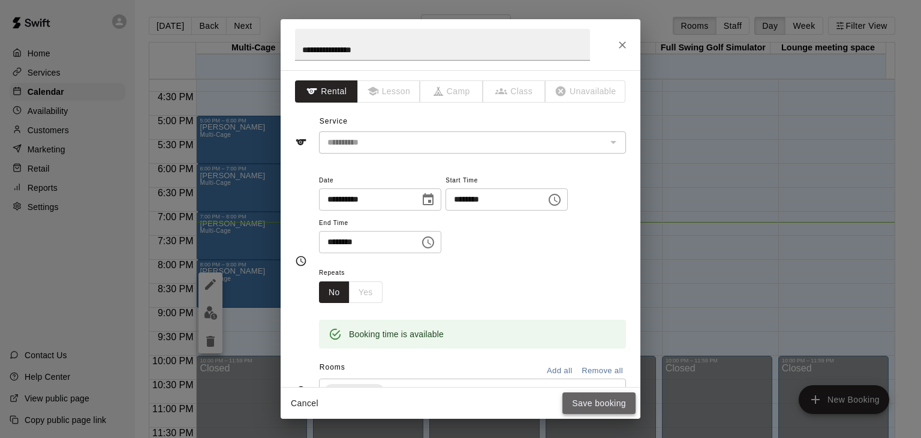
click at [598, 399] on button "Save booking" at bounding box center [599, 403] width 73 height 22
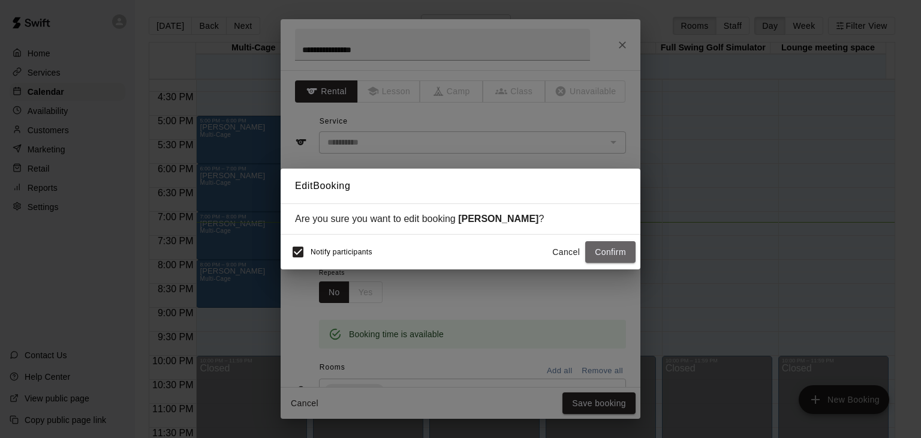
click at [617, 257] on button "Confirm" at bounding box center [610, 252] width 50 height 22
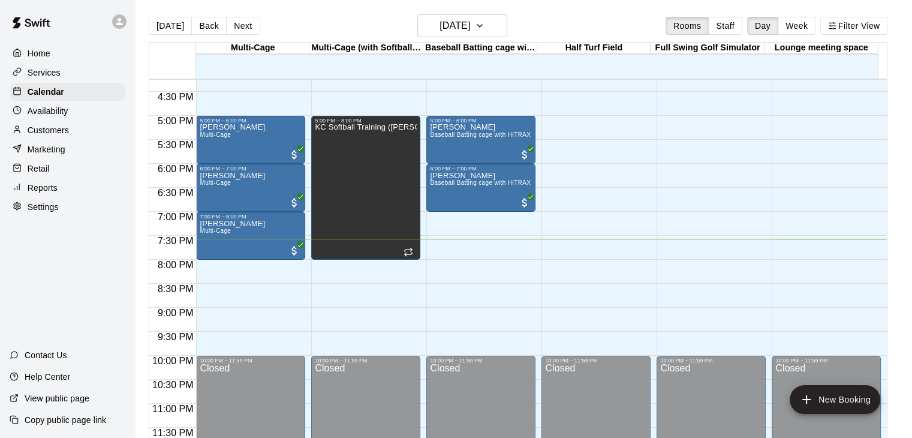
click at [51, 133] on p "Customers" at bounding box center [48, 130] width 41 height 12
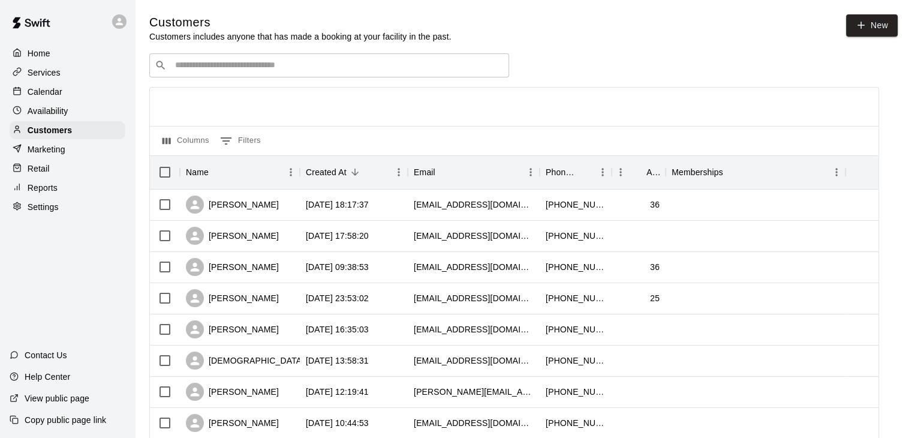
click at [42, 175] on p "Retail" at bounding box center [39, 169] width 22 height 12
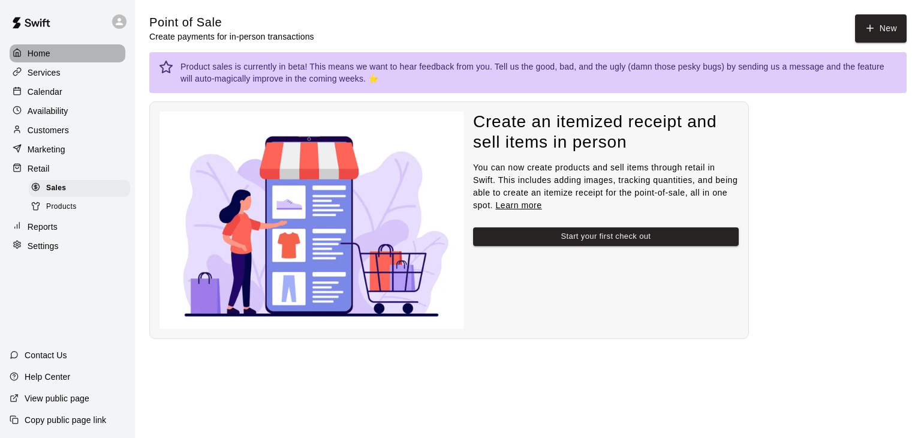
click at [53, 47] on div "Home" at bounding box center [68, 53] width 116 height 18
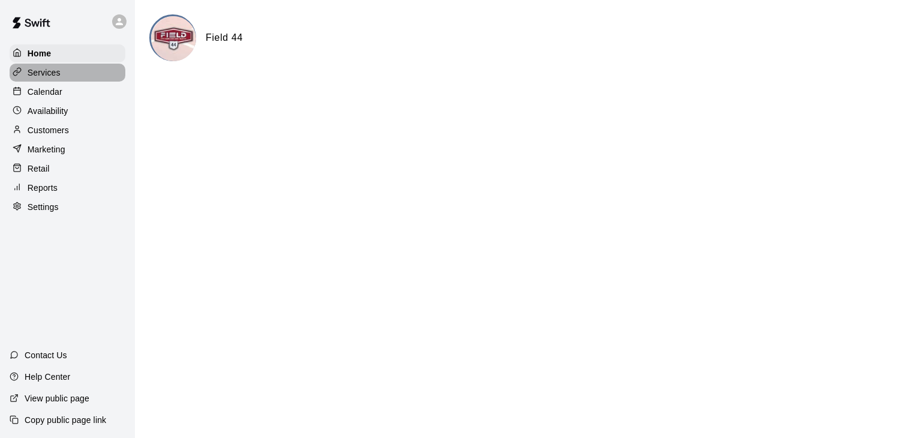
click at [62, 70] on div "Services" at bounding box center [68, 73] width 116 height 18
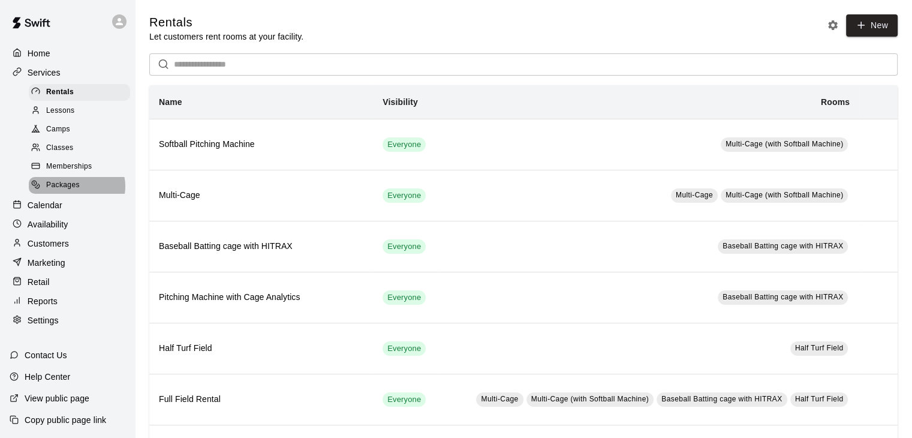
click at [76, 191] on span "Packages" at bounding box center [63, 185] width 34 height 12
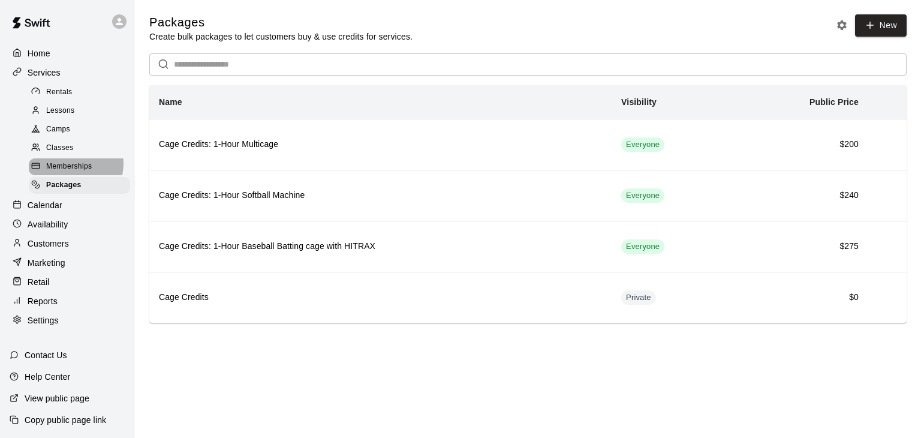
click at [74, 169] on span "Memberships" at bounding box center [69, 167] width 46 height 12
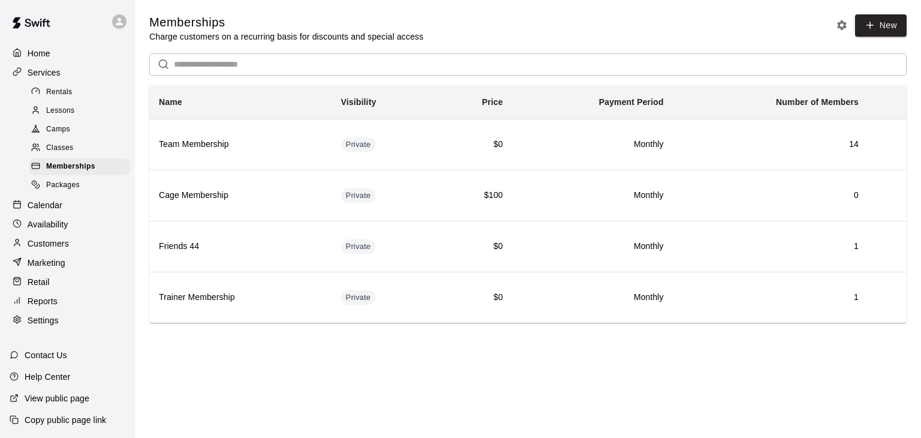
click at [65, 146] on div "Classes" at bounding box center [79, 148] width 101 height 17
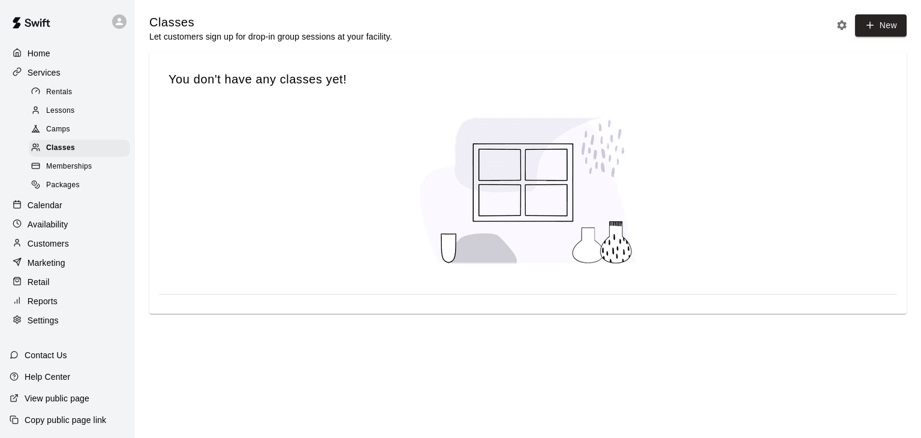
click at [62, 133] on span "Camps" at bounding box center [58, 130] width 24 height 12
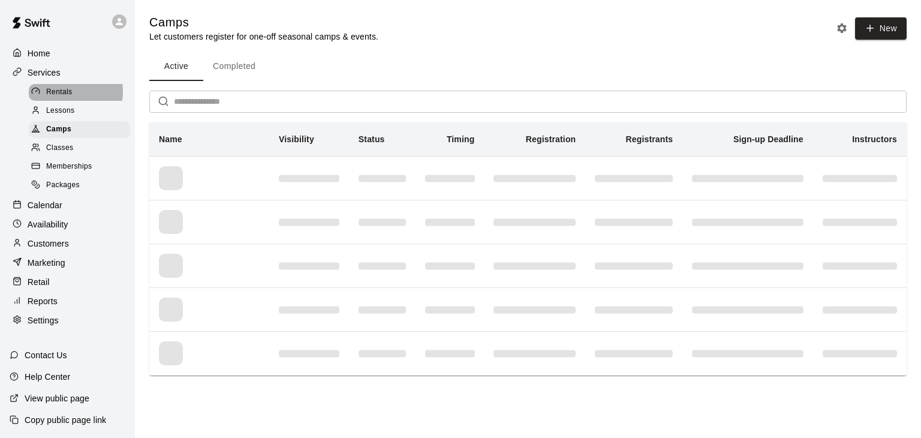
click at [65, 94] on span "Rentals" at bounding box center [59, 92] width 26 height 12
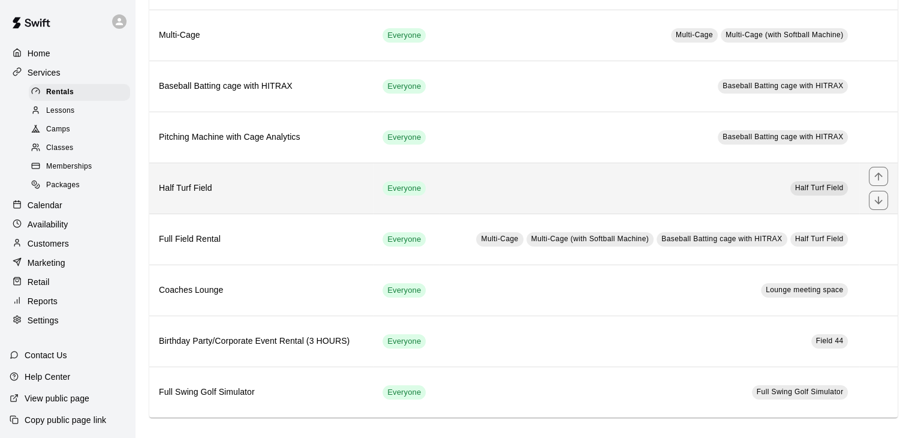
scroll to position [161, 0]
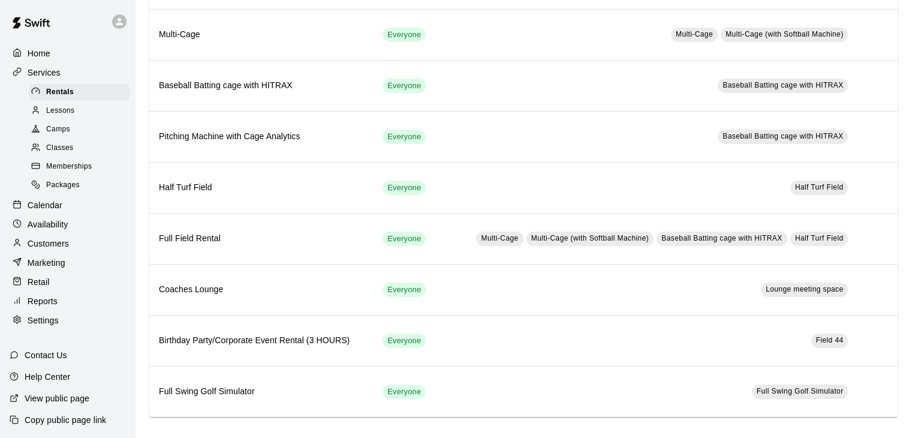
click at [67, 248] on p "Customers" at bounding box center [48, 244] width 41 height 12
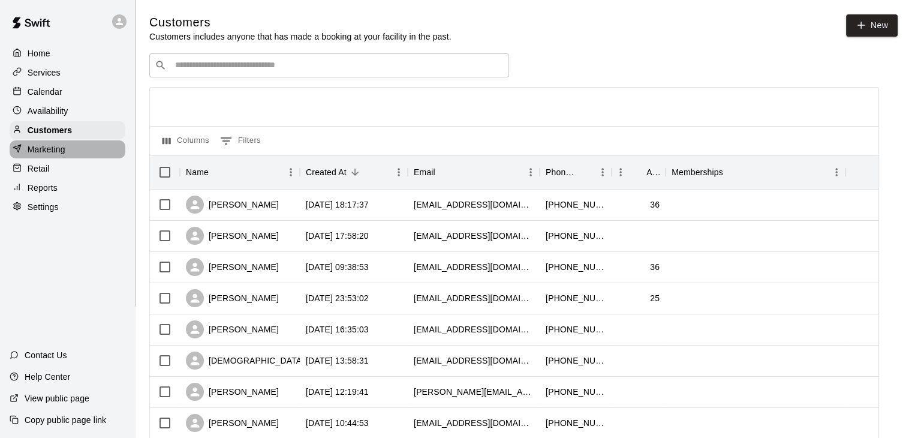
click at [33, 155] on p "Marketing" at bounding box center [47, 149] width 38 height 12
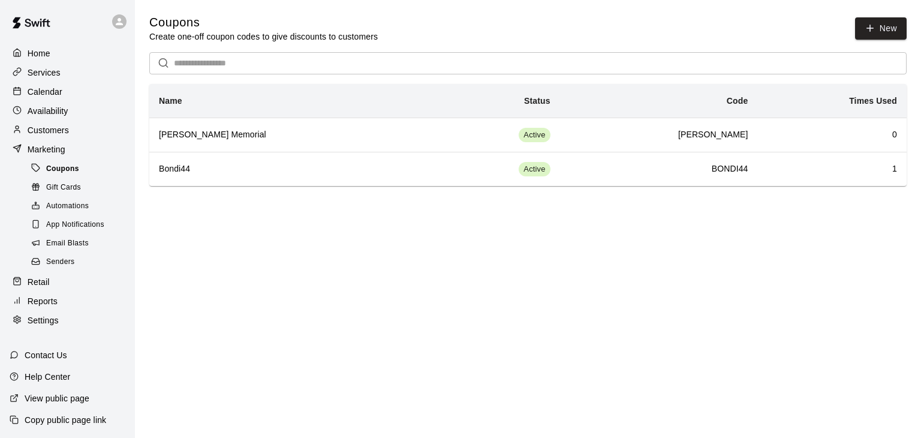
click at [64, 175] on span "Coupons" at bounding box center [62, 169] width 33 height 12
click at [875, 34] on icon "button" at bounding box center [870, 28] width 11 height 11
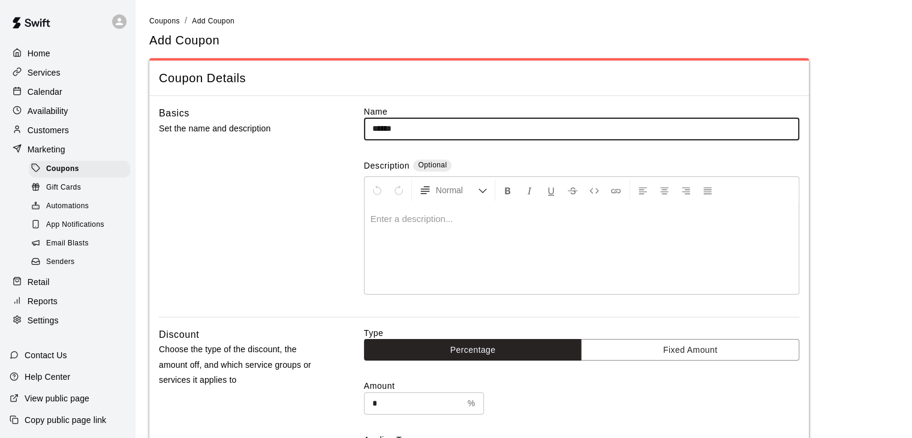
type input "******"
click at [432, 225] on div at bounding box center [582, 249] width 434 height 90
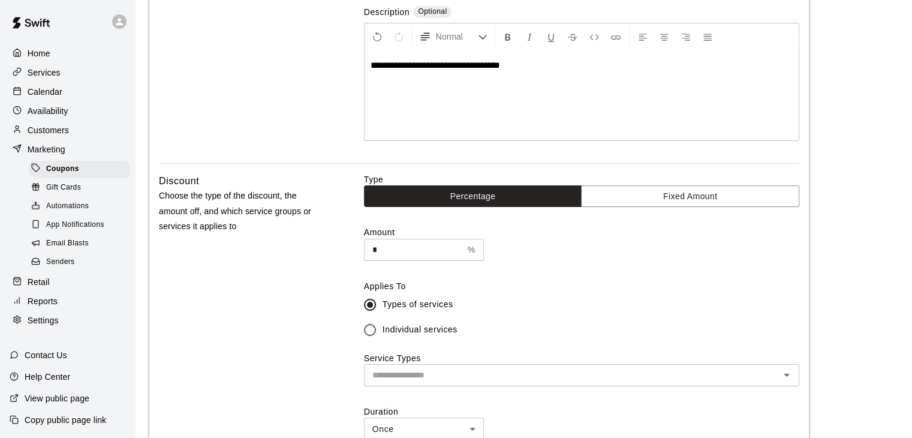
scroll to position [180, 0]
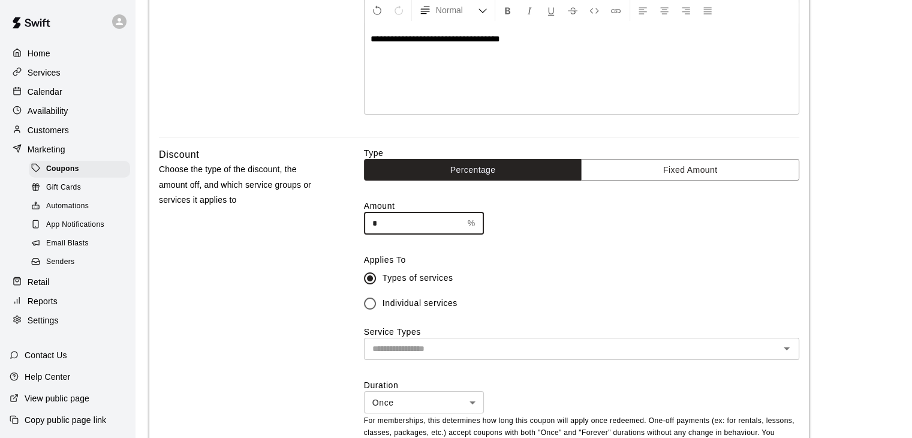
drag, startPoint x: 421, startPoint y: 224, endPoint x: 317, endPoint y: 227, distance: 103.8
click at [317, 227] on div "Discount Choose the type of the discount, the amount off, and which service gro…" at bounding box center [479, 308] width 641 height 323
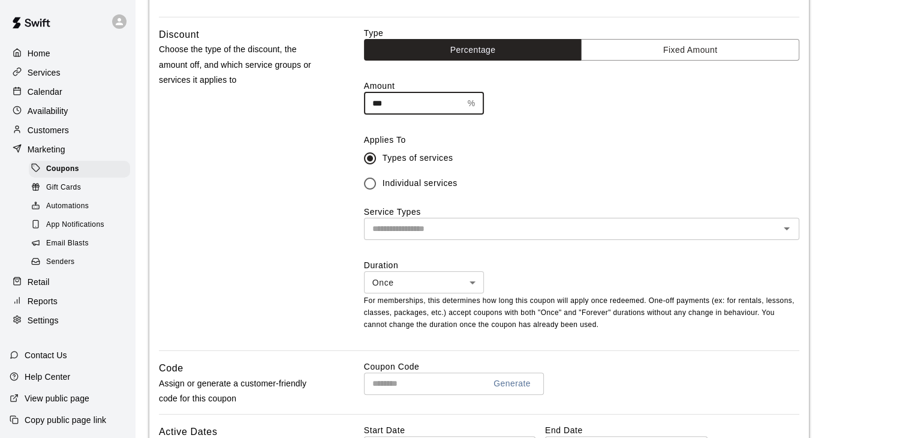
click at [428, 238] on div "​" at bounding box center [582, 229] width 436 height 22
type input "***"
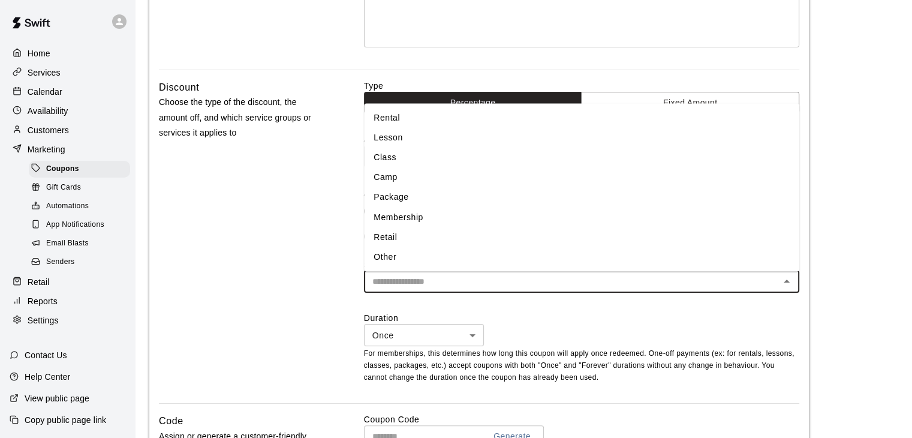
scroll to position [240, 0]
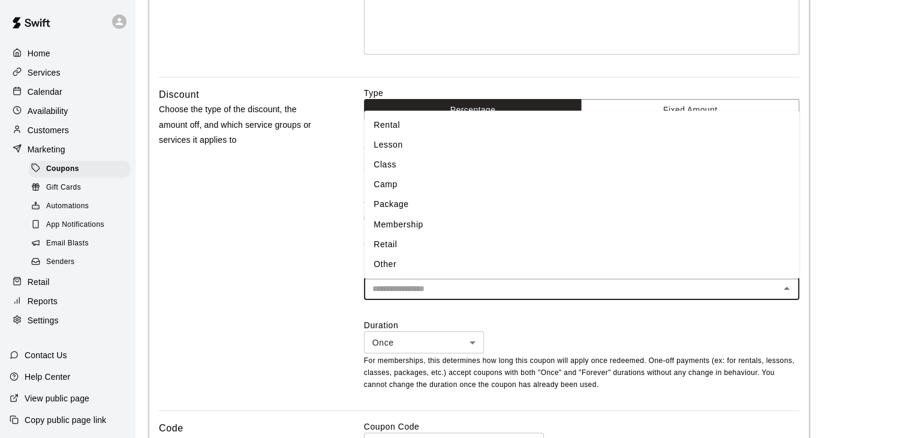
click at [413, 298] on div "​" at bounding box center [582, 289] width 436 height 22
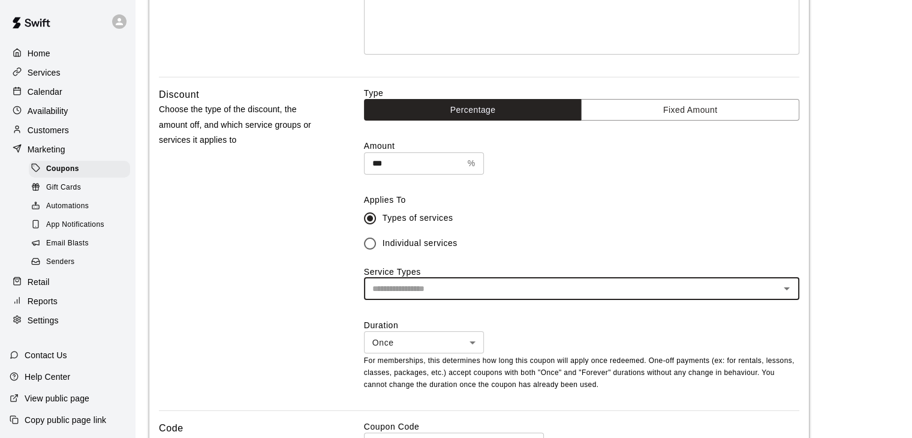
click at [413, 296] on input "text" at bounding box center [572, 288] width 409 height 15
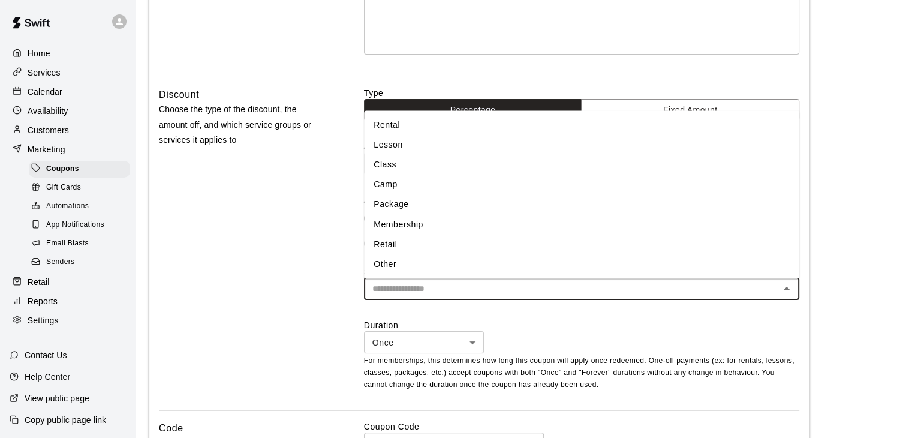
click at [403, 126] on li "Rental" at bounding box center [582, 125] width 436 height 20
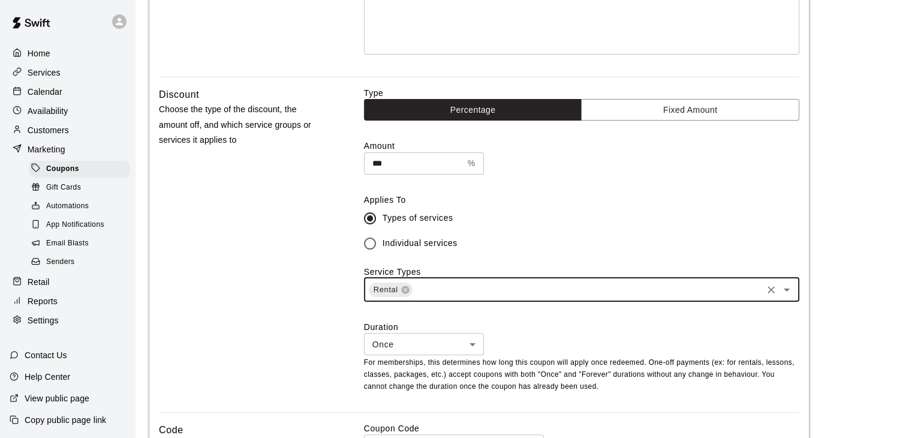
scroll to position [300, 0]
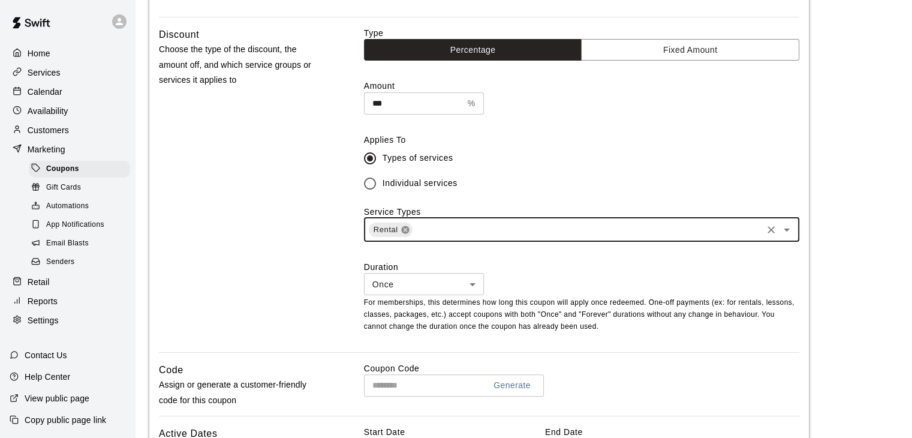
click at [407, 230] on icon at bounding box center [405, 230] width 8 height 8
click at [789, 232] on icon "Open" at bounding box center [787, 228] width 14 height 14
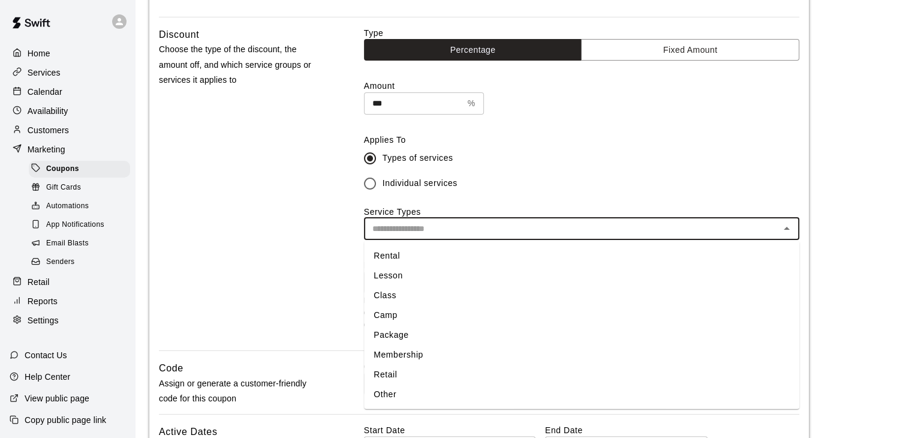
click at [523, 255] on li "Rental" at bounding box center [582, 256] width 436 height 20
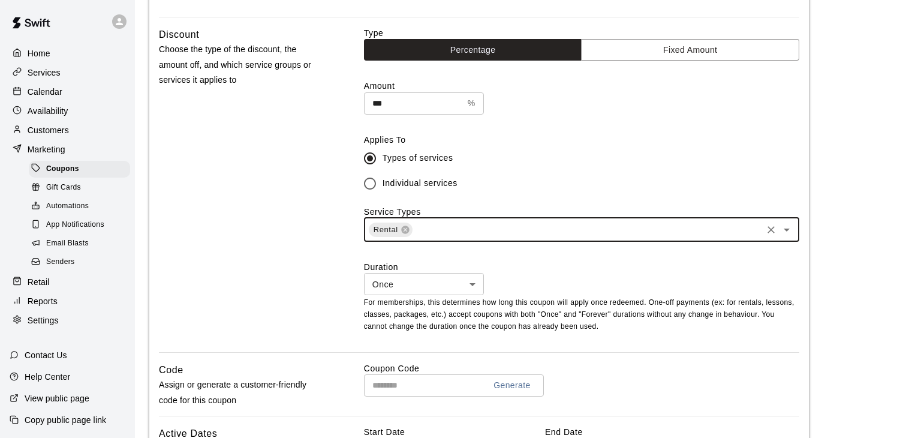
click at [467, 289] on body "**********" at bounding box center [460, 221] width 921 height 1043
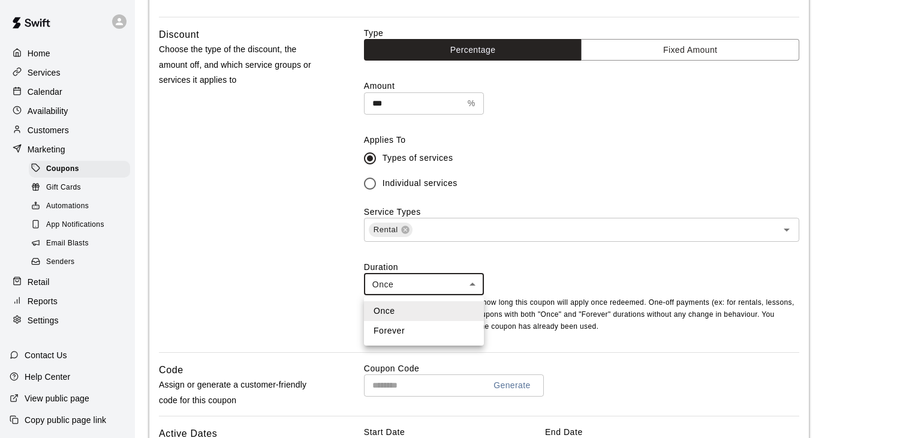
click at [504, 269] on div at bounding box center [460, 219] width 921 height 438
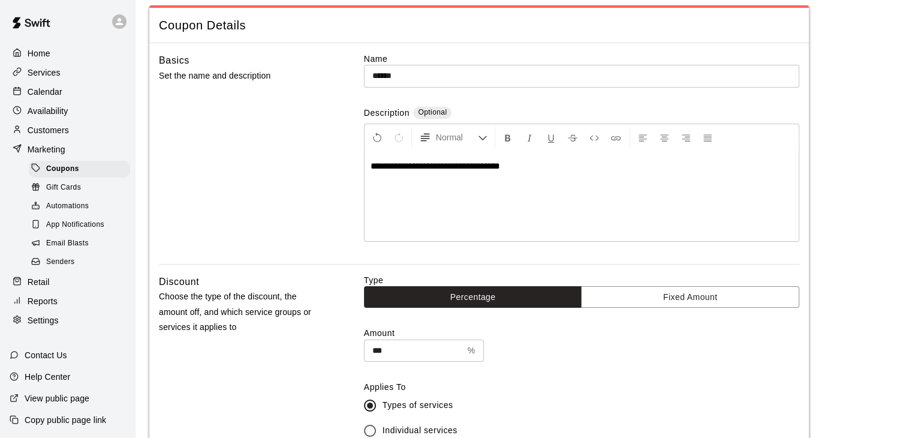
scroll to position [0, 0]
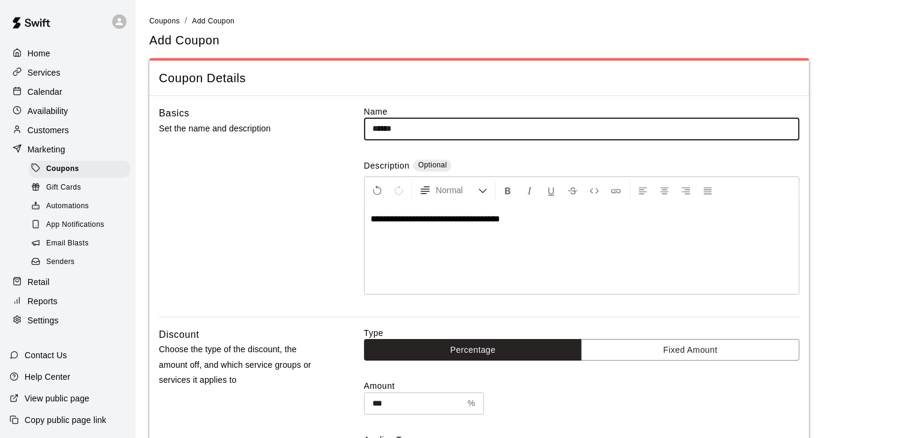
drag, startPoint x: 419, startPoint y: 127, endPoint x: 360, endPoint y: 129, distance: 58.8
click at [355, 130] on div "**********" at bounding box center [479, 211] width 641 height 211
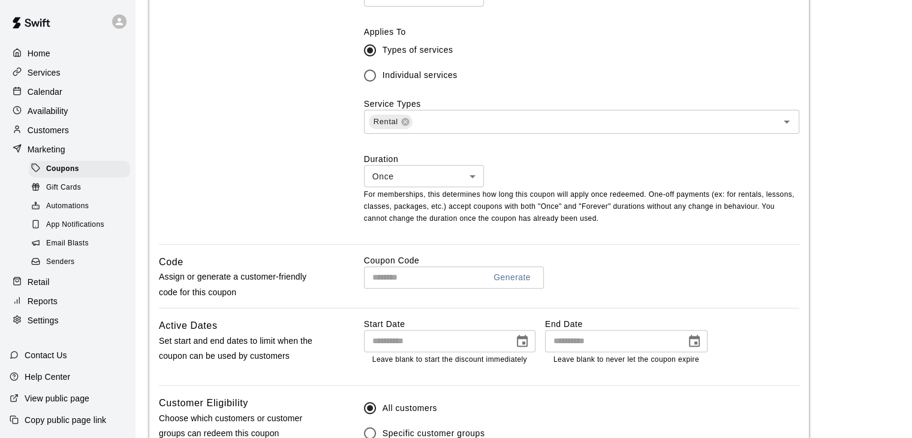
scroll to position [480, 0]
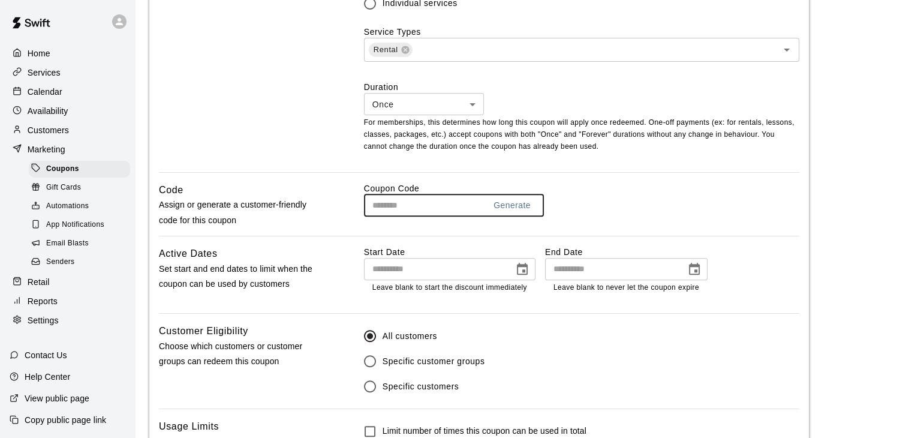
click at [398, 209] on input "text" at bounding box center [420, 205] width 112 height 22
paste input "******"
type input "******"
click at [521, 271] on icon "Choose date" at bounding box center [522, 269] width 14 height 14
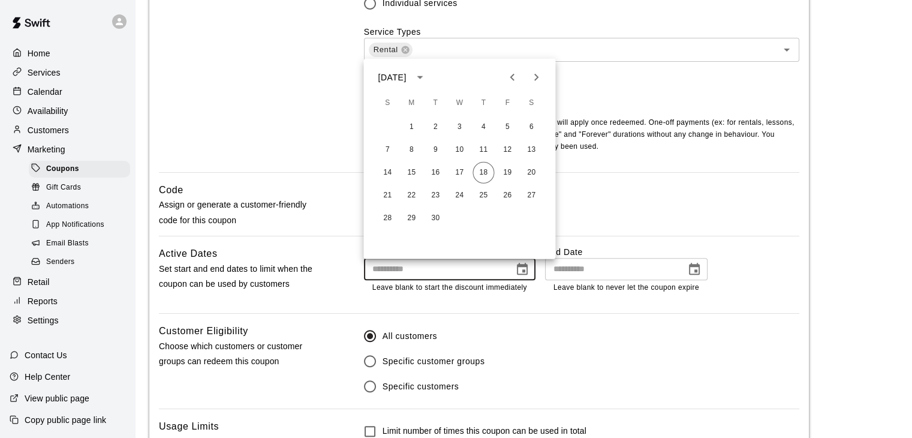
click at [764, 194] on label "Coupon Code" at bounding box center [582, 188] width 436 height 12
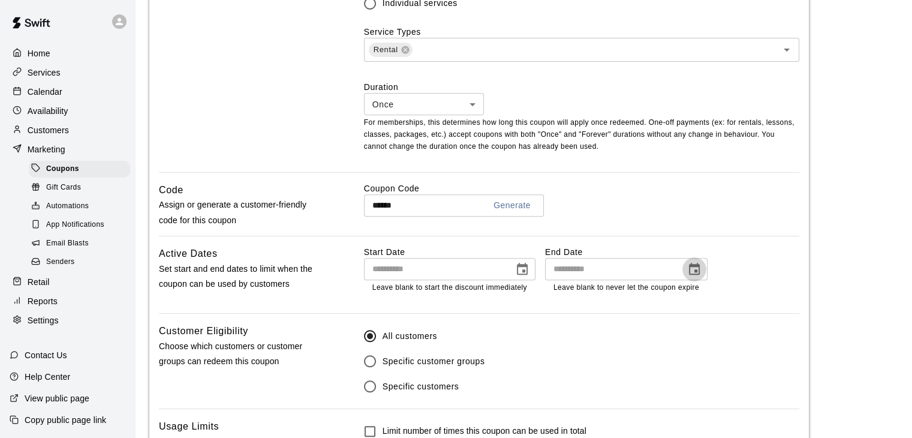
click at [699, 272] on icon "Choose date" at bounding box center [694, 269] width 11 height 12
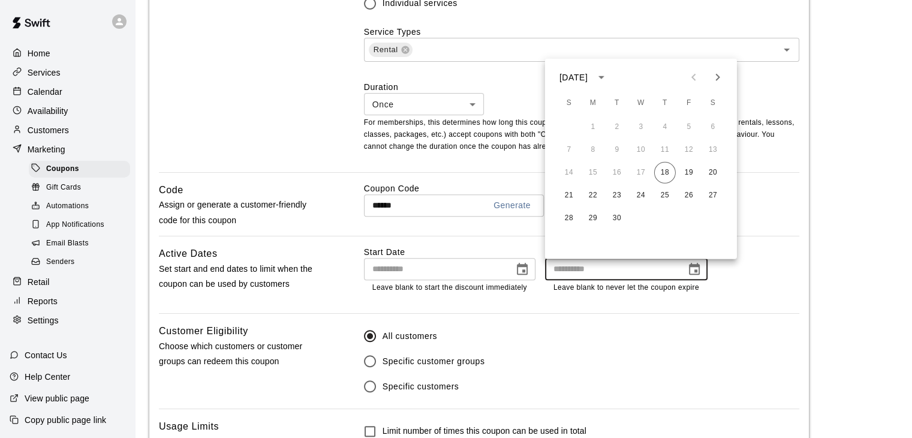
click at [609, 82] on icon "calendar view is open, switch to year view" at bounding box center [601, 77] width 14 height 14
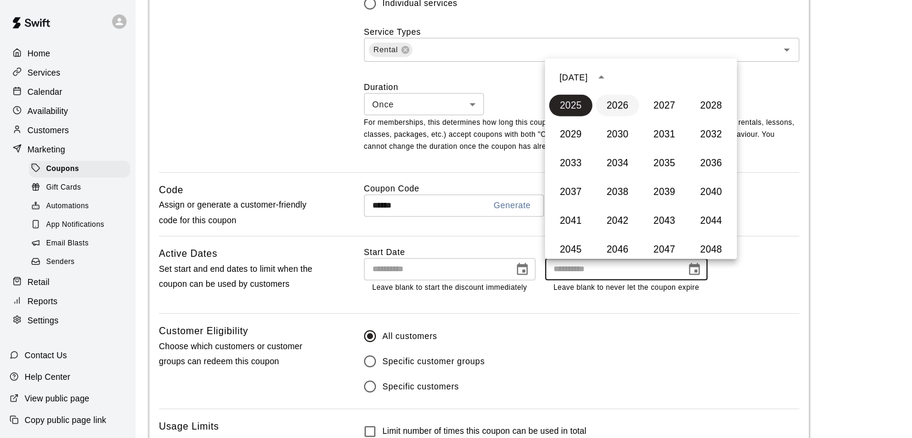
click at [620, 104] on button "2026" at bounding box center [617, 106] width 43 height 22
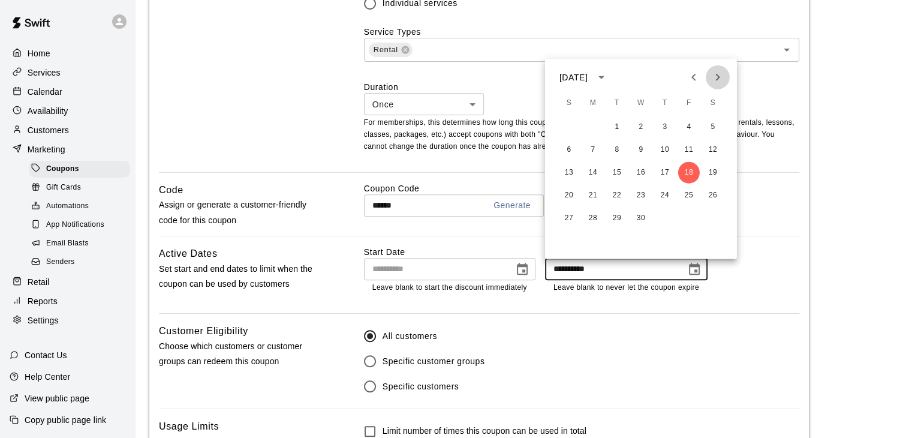
click at [718, 73] on icon "Next month" at bounding box center [718, 77] width 14 height 14
click at [669, 127] on button "1" at bounding box center [665, 127] width 22 height 22
type input "**********"
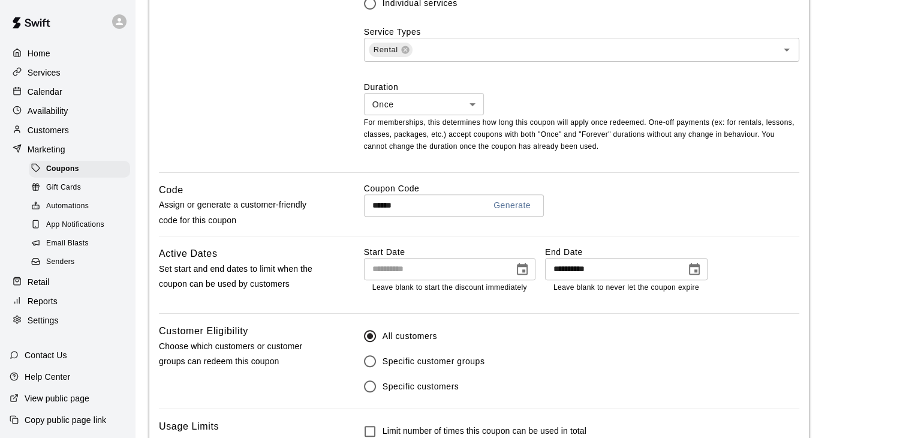
click at [743, 365] on div "All customers Specific customer groups Specific customers" at bounding box center [582, 361] width 436 height 76
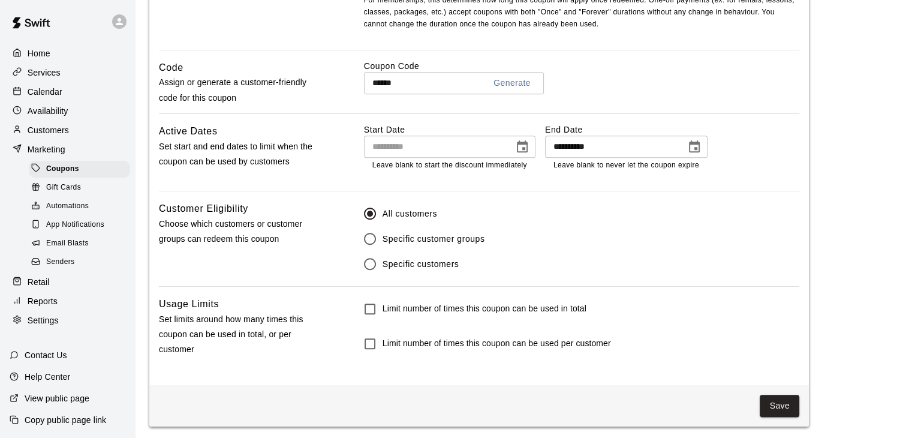
scroll to position [605, 0]
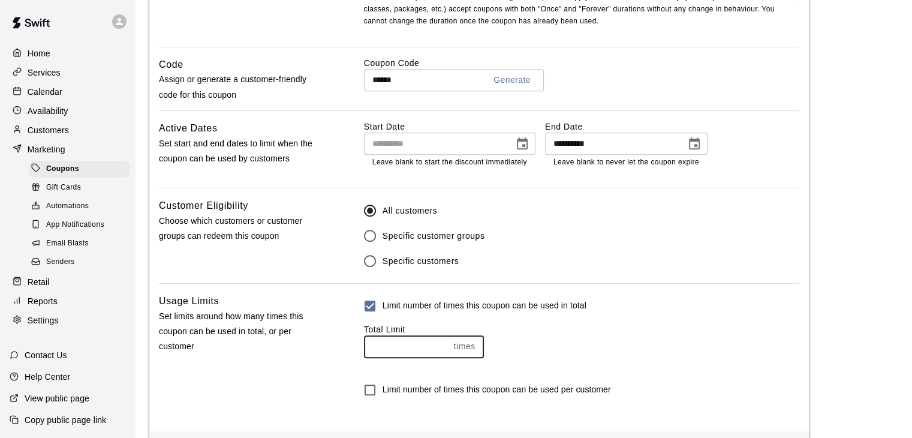
click at [414, 356] on input "number" at bounding box center [406, 346] width 85 height 22
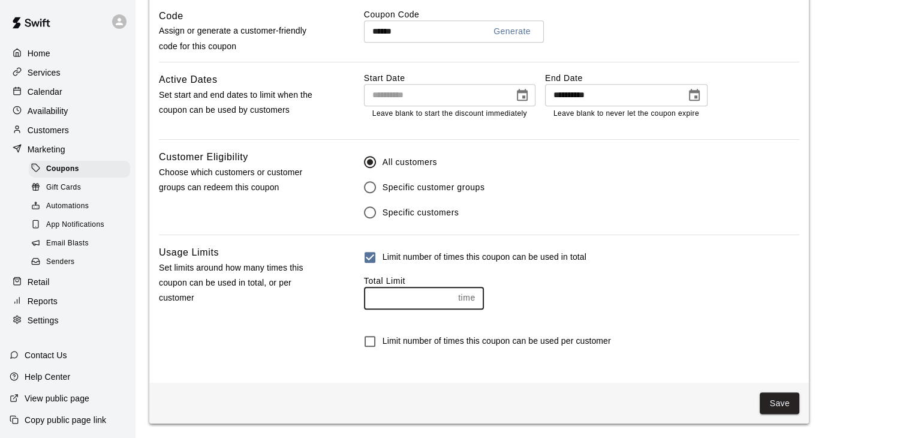
scroll to position [656, 0]
type input "*"
click at [680, 287] on div "Total Limit * time ​" at bounding box center [582, 292] width 436 height 34
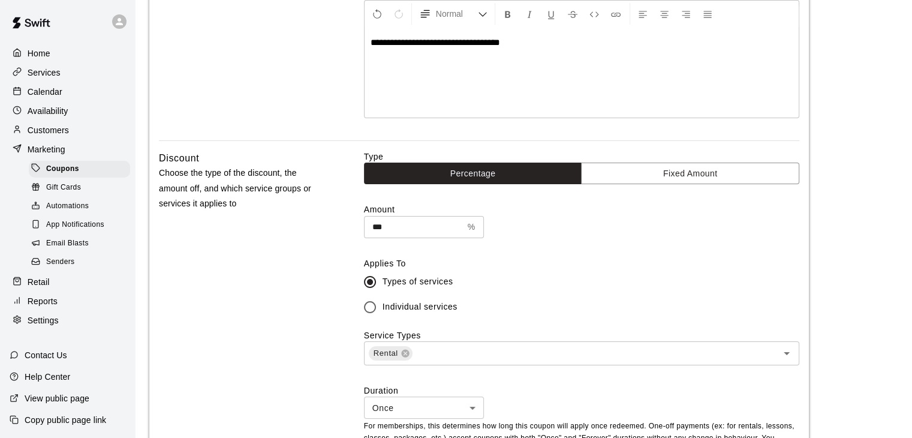
scroll to position [416, 0]
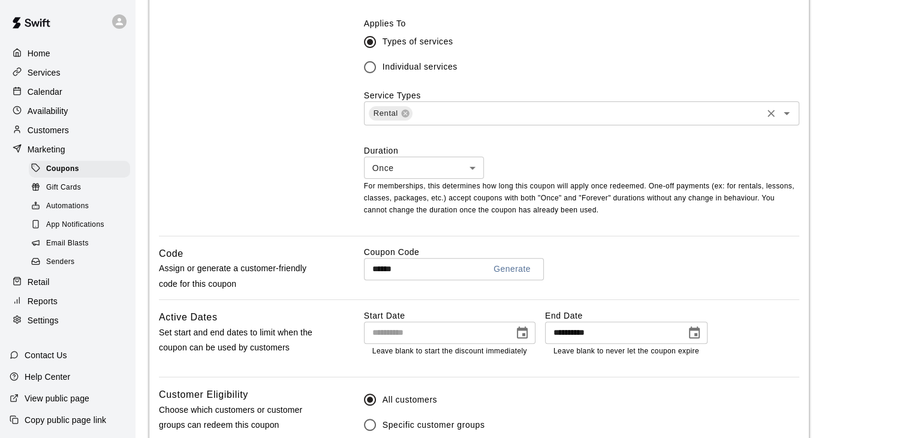
click at [783, 115] on icon "Open" at bounding box center [787, 113] width 14 height 14
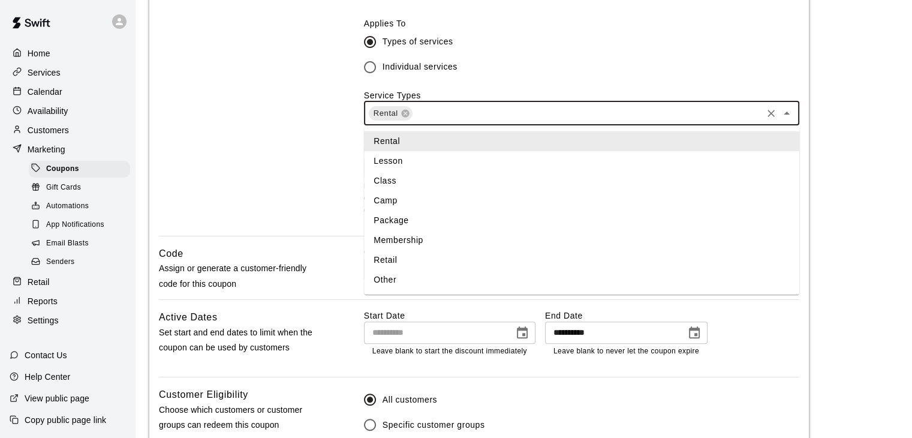
click at [389, 144] on li "Rental" at bounding box center [582, 141] width 436 height 20
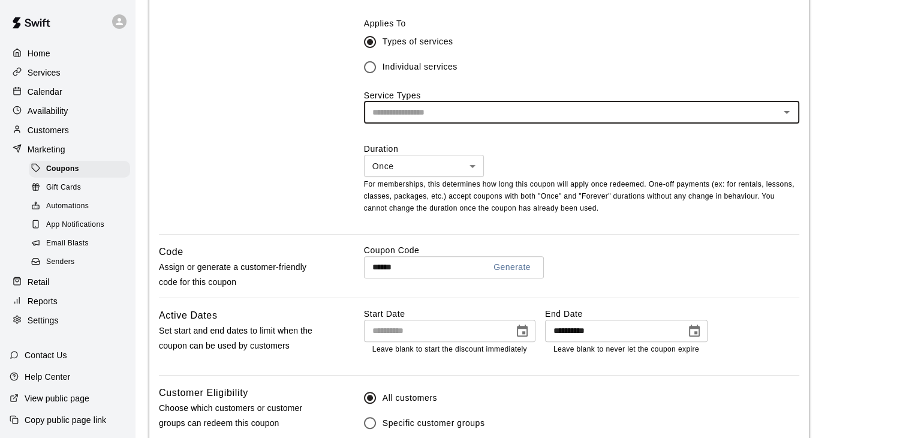
click at [467, 177] on body "**********" at bounding box center [456, 129] width 912 height 1090
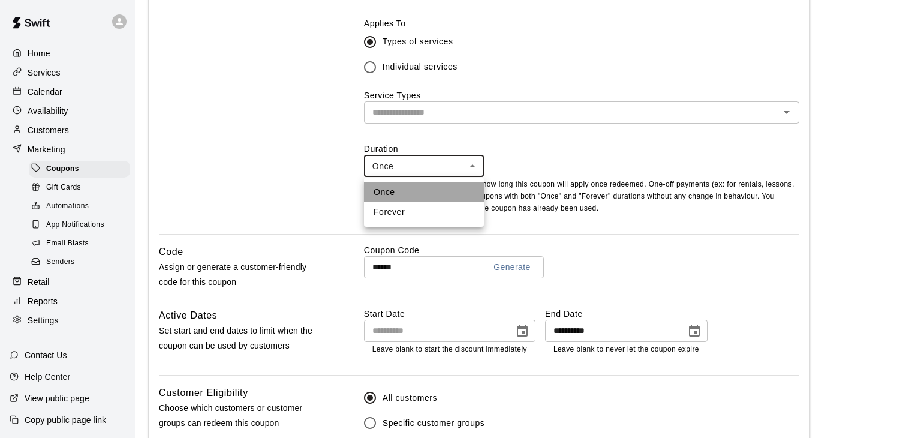
click at [437, 190] on li "Once" at bounding box center [424, 192] width 120 height 20
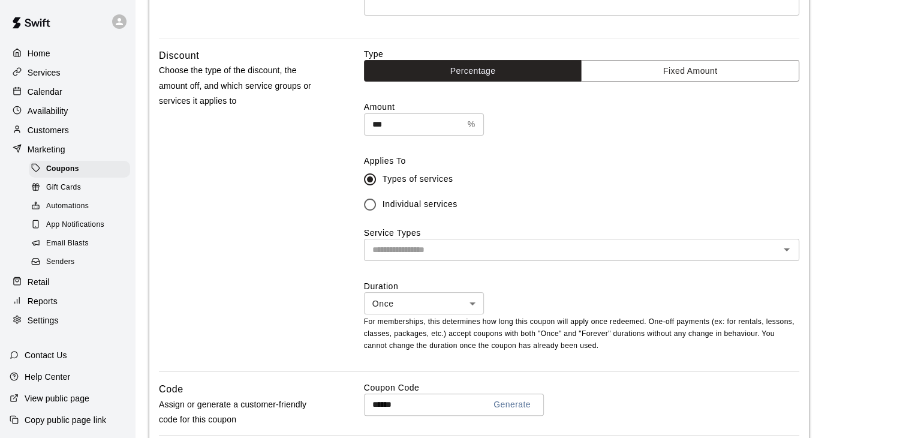
scroll to position [300, 0]
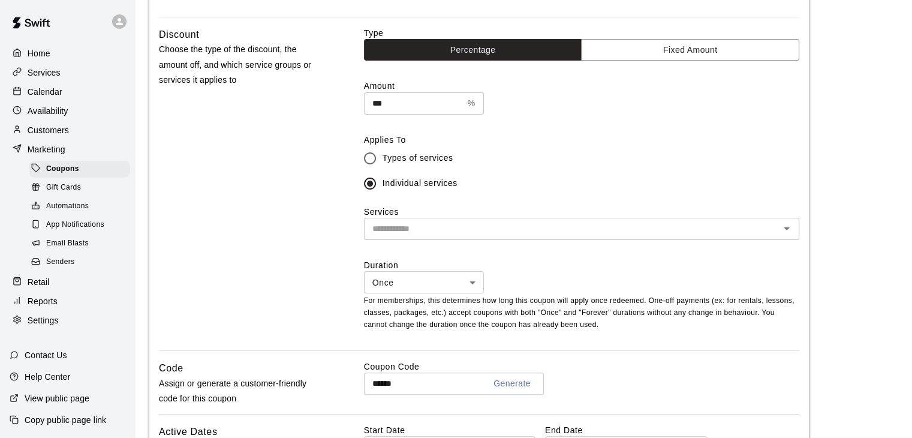
click at [426, 226] on input "text" at bounding box center [572, 228] width 409 height 15
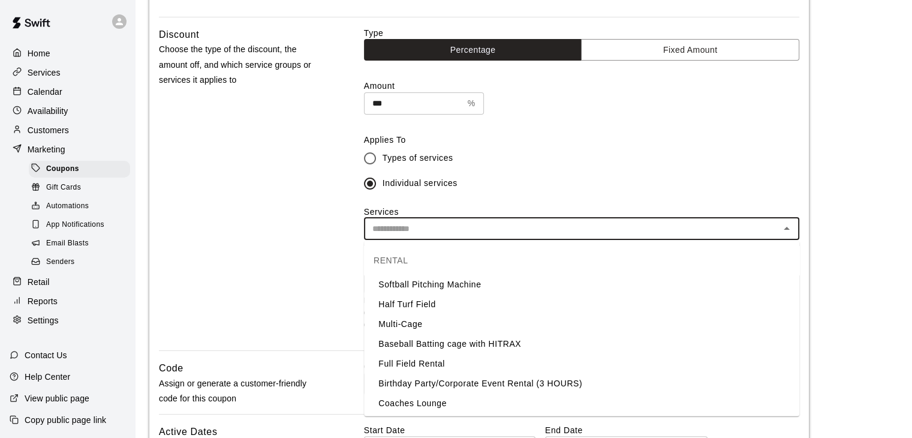
scroll to position [420, 0]
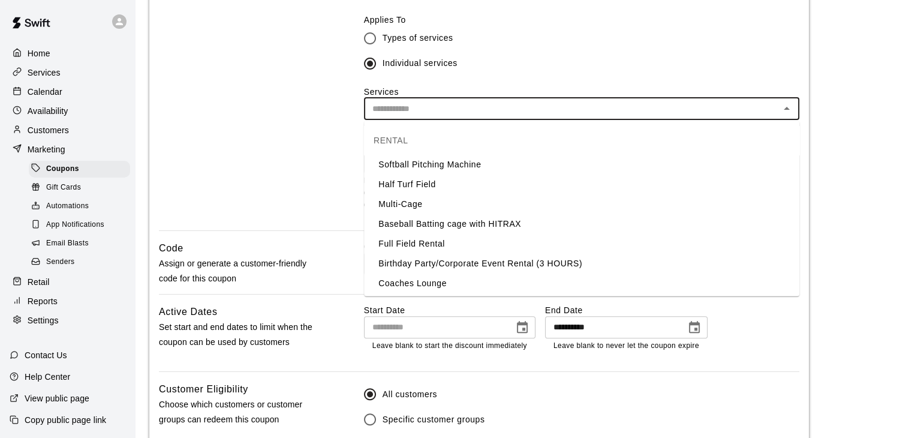
click at [420, 221] on li "Baseball Batting cage with HITRAX" at bounding box center [582, 224] width 436 height 20
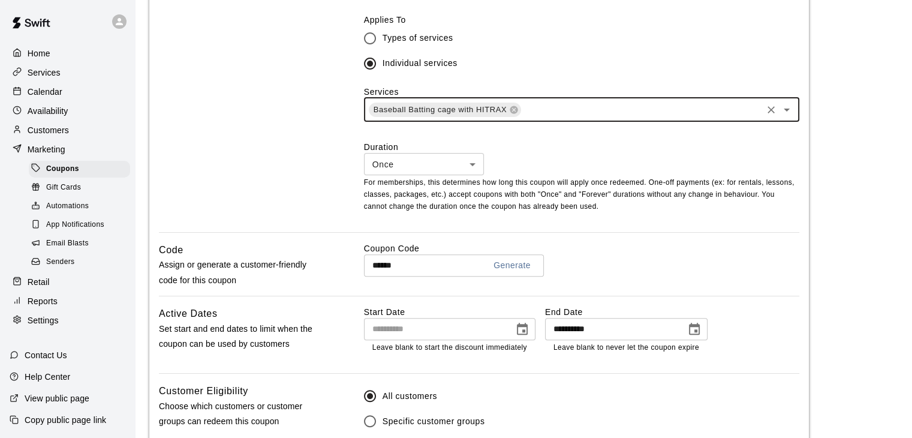
click at [638, 159] on div "Once **** ​" at bounding box center [582, 164] width 436 height 22
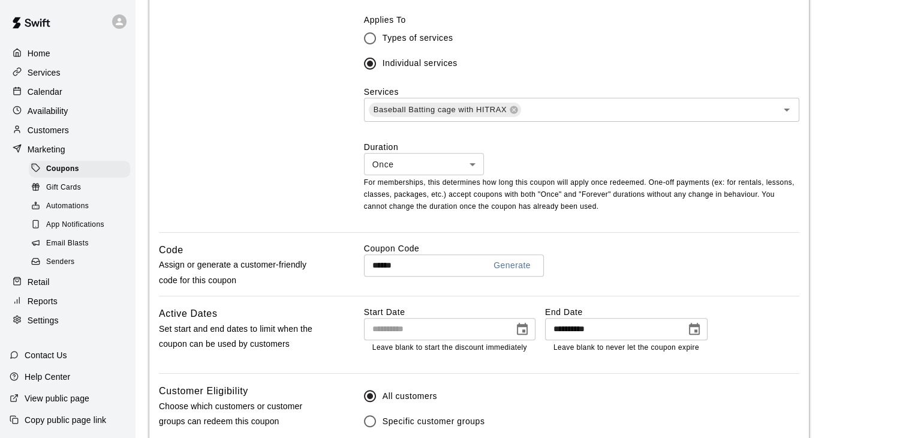
click at [312, 206] on div "Discount Choose the type of the discount, the amount off, and which service gro…" at bounding box center [242, 69] width 167 height 325
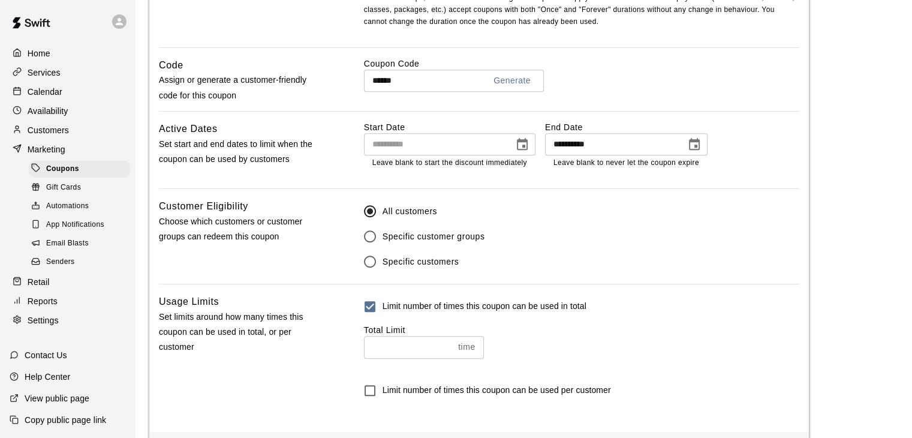
scroll to position [656, 0]
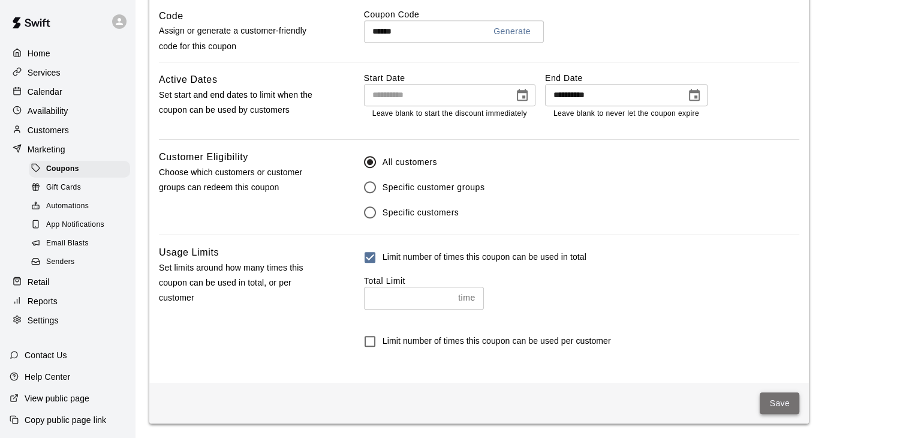
click at [780, 397] on button "Save" at bounding box center [780, 403] width 40 height 22
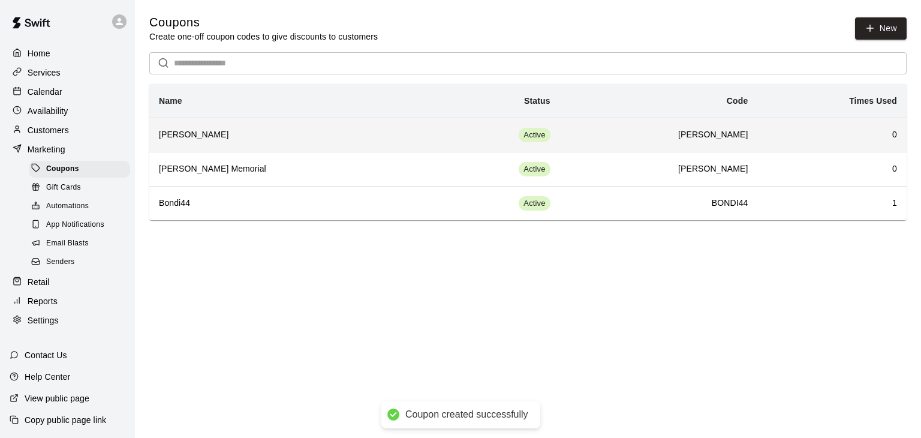
click at [217, 137] on h6 "[PERSON_NAME]" at bounding box center [290, 134] width 262 height 13
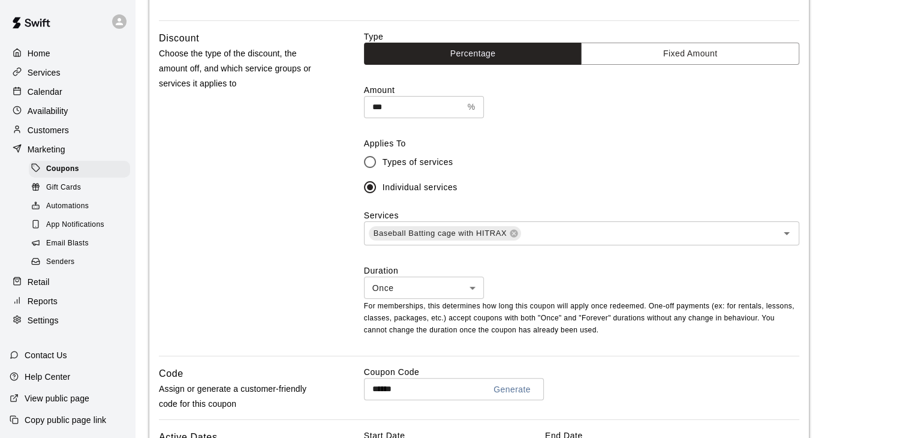
scroll to position [300, 0]
click at [786, 233] on icon "Open" at bounding box center [787, 233] width 6 height 3
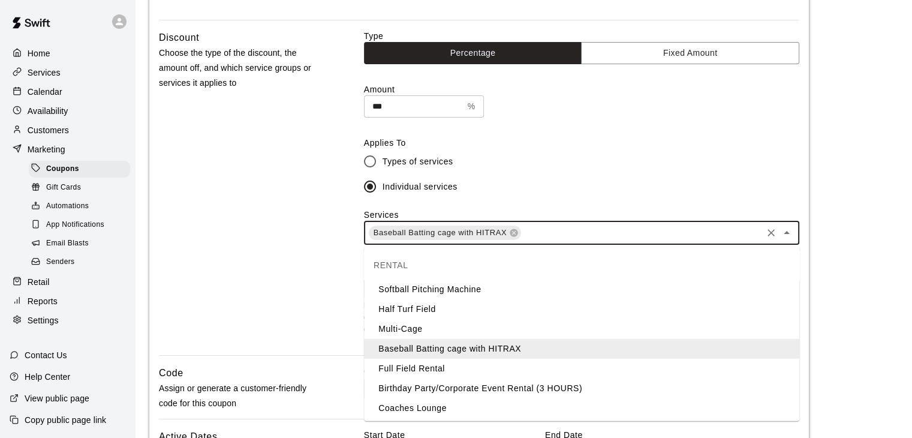
click at [463, 286] on li "Softball Pitching Machine" at bounding box center [582, 290] width 436 height 20
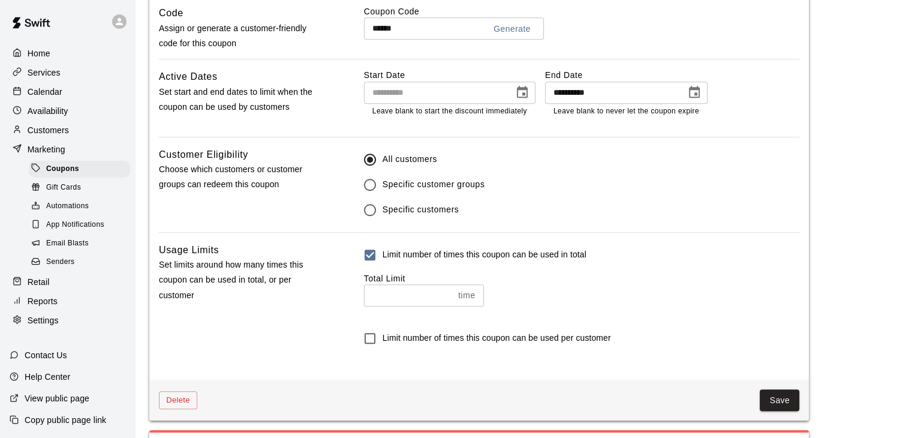
scroll to position [744, 0]
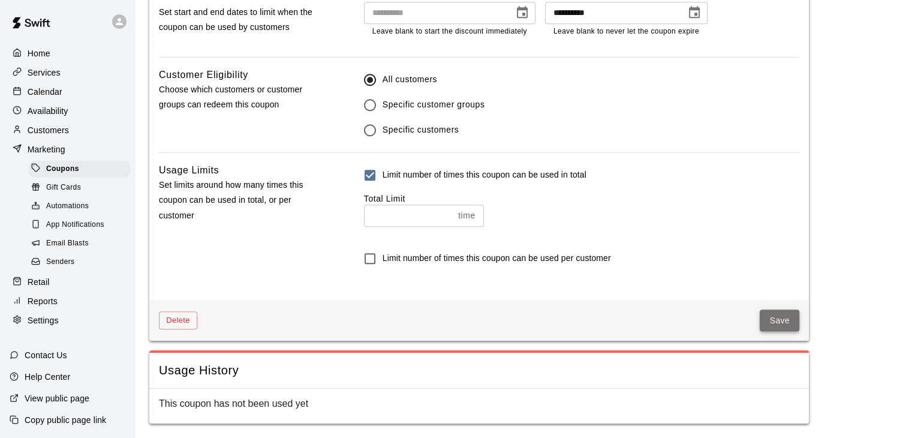
click at [773, 318] on button "Save" at bounding box center [780, 321] width 40 height 22
